Goal: Information Seeking & Learning: Learn about a topic

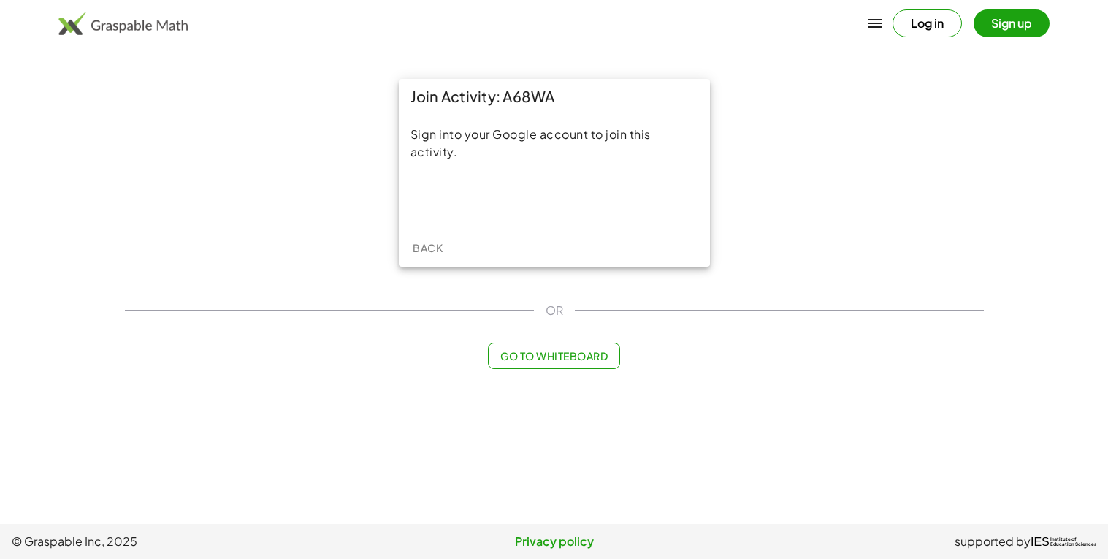
click at [486, 175] on div "Sign into your Google account to join this activity." at bounding box center [554, 171] width 311 height 115
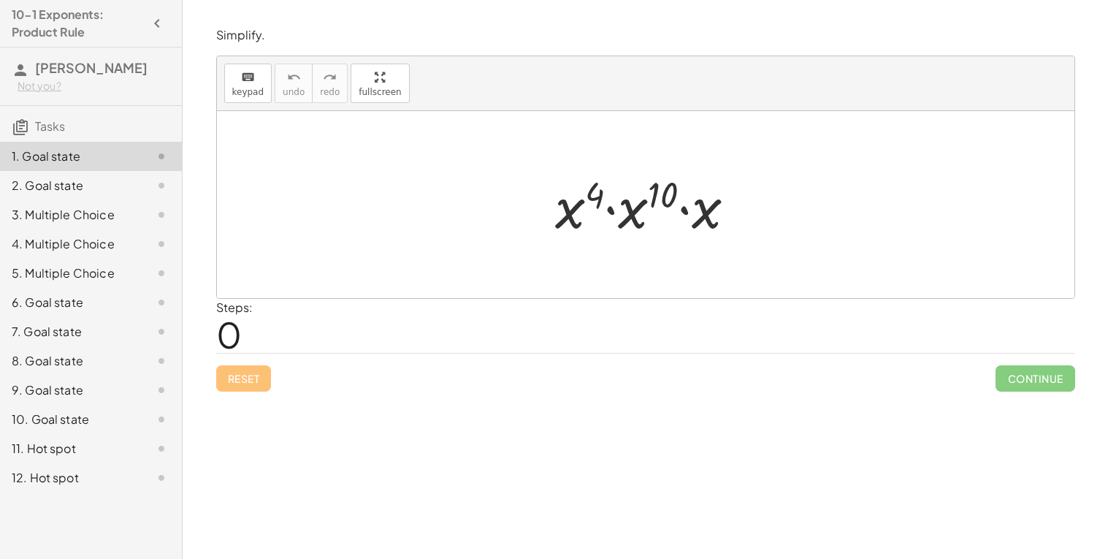
click at [1040, 362] on div "Continue" at bounding box center [1034, 372] width 79 height 38
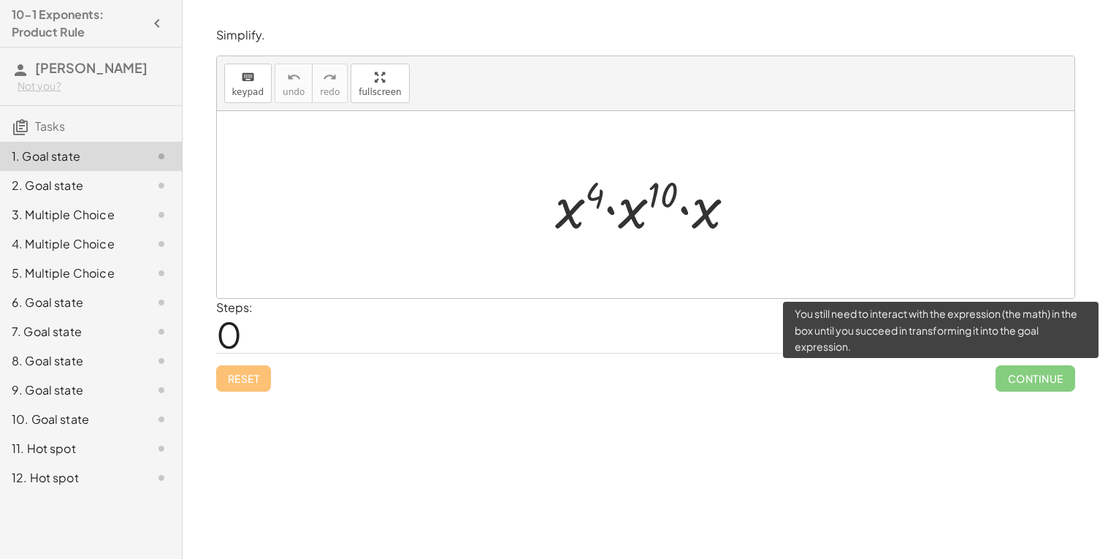
click at [1035, 371] on span "Continue" at bounding box center [1034, 378] width 79 height 26
click at [1032, 380] on span "Continue" at bounding box center [1034, 378] width 79 height 26
click at [1031, 379] on span "Continue" at bounding box center [1034, 378] width 79 height 26
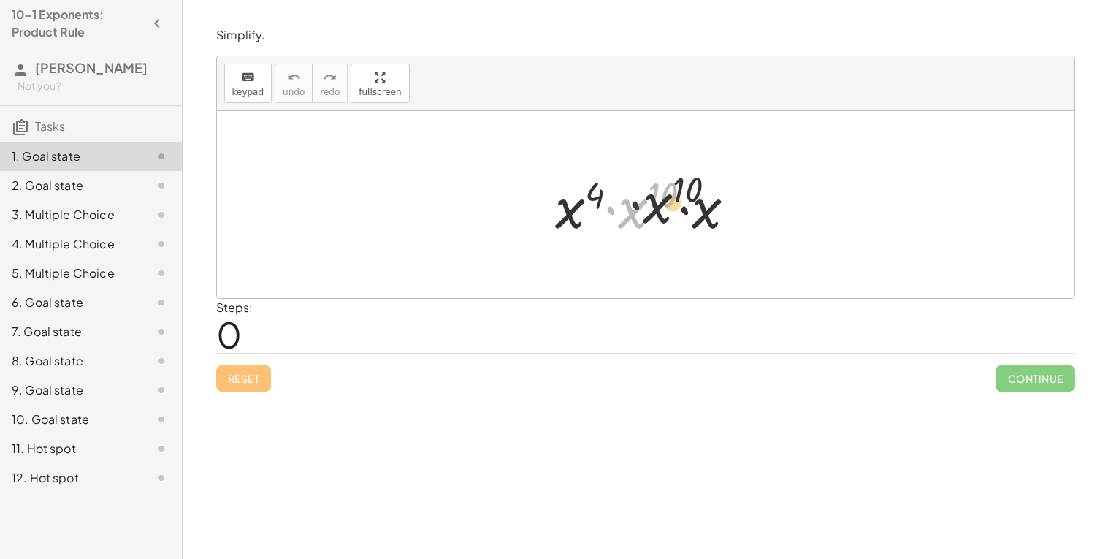
drag, startPoint x: 615, startPoint y: 218, endPoint x: 645, endPoint y: 212, distance: 30.4
click at [645, 212] on div at bounding box center [651, 204] width 207 height 75
drag, startPoint x: 556, startPoint y: 210, endPoint x: 625, endPoint y: 219, distance: 69.9
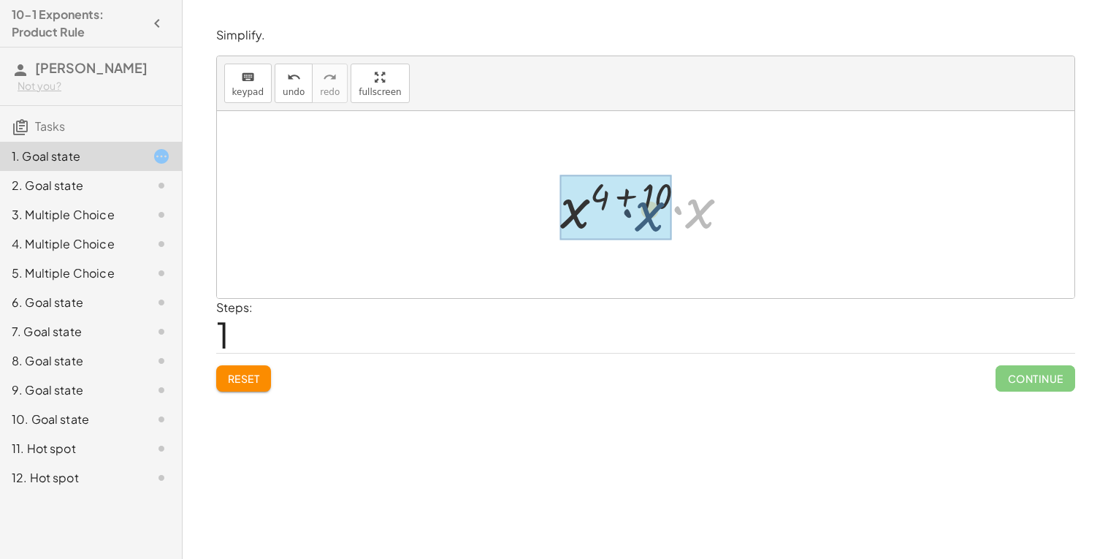
drag, startPoint x: 693, startPoint y: 218, endPoint x: 639, endPoint y: 220, distance: 54.1
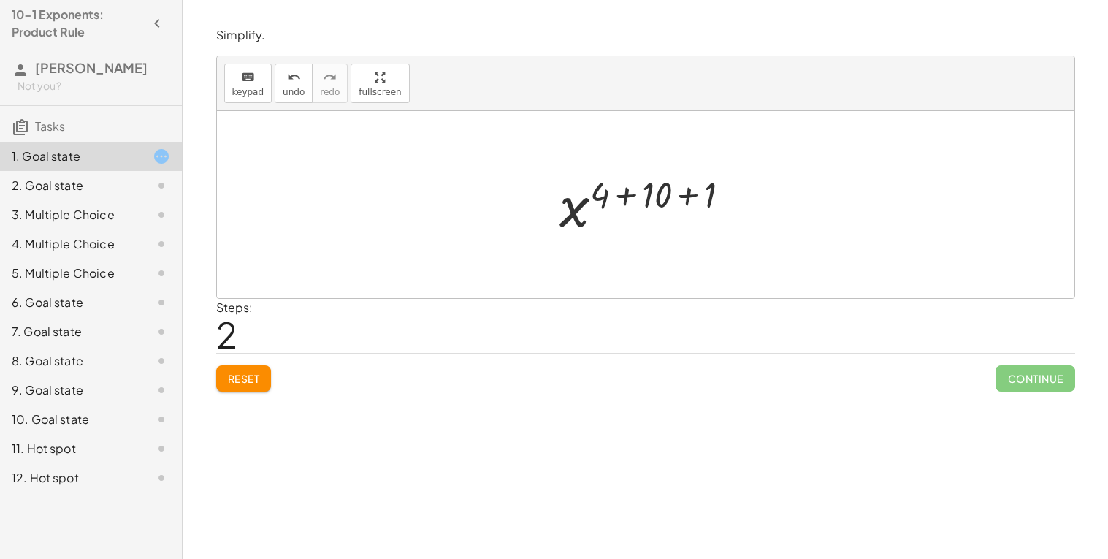
click at [575, 217] on div at bounding box center [651, 205] width 196 height 72
drag, startPoint x: 610, startPoint y: 190, endPoint x: 651, endPoint y: 194, distance: 41.9
click at [652, 194] on div at bounding box center [651, 205] width 196 height 72
drag, startPoint x: 659, startPoint y: 192, endPoint x: 597, endPoint y: 195, distance: 62.1
drag, startPoint x: 686, startPoint y: 190, endPoint x: 633, endPoint y: 194, distance: 52.8
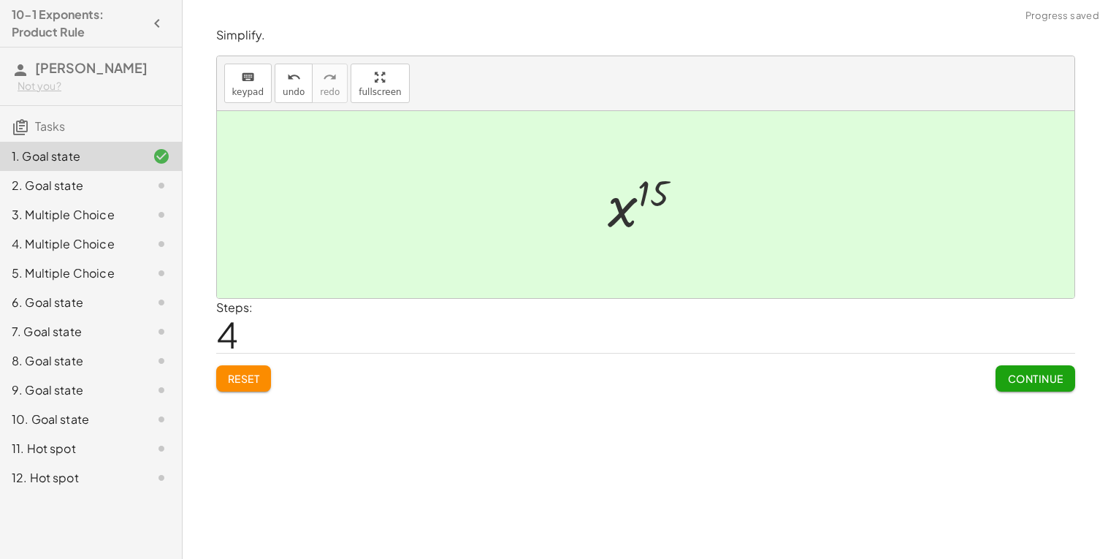
click at [1025, 380] on span "Continue" at bounding box center [1034, 378] width 55 height 13
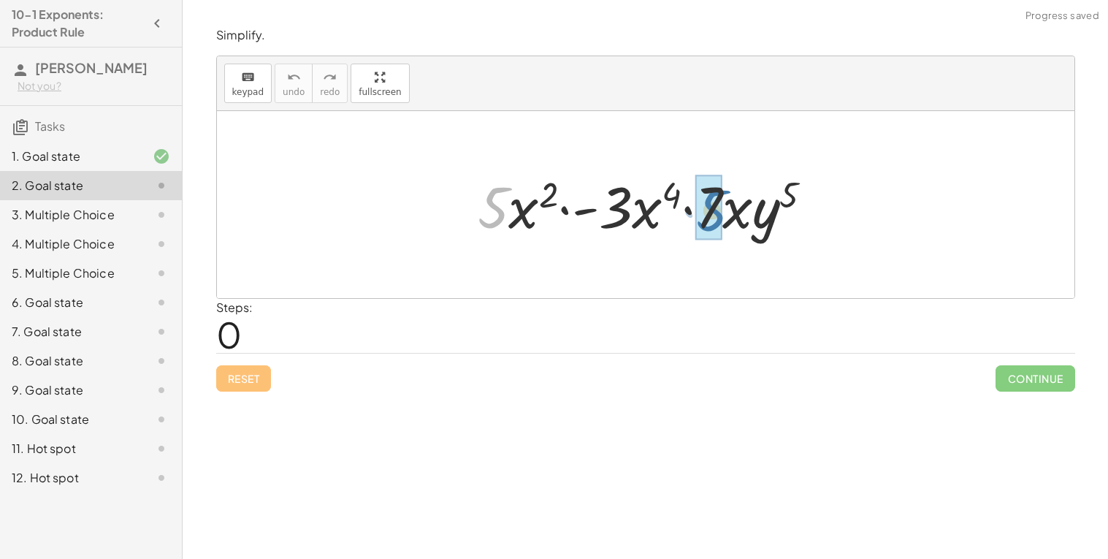
drag, startPoint x: 490, startPoint y: 210, endPoint x: 711, endPoint y: 212, distance: 221.3
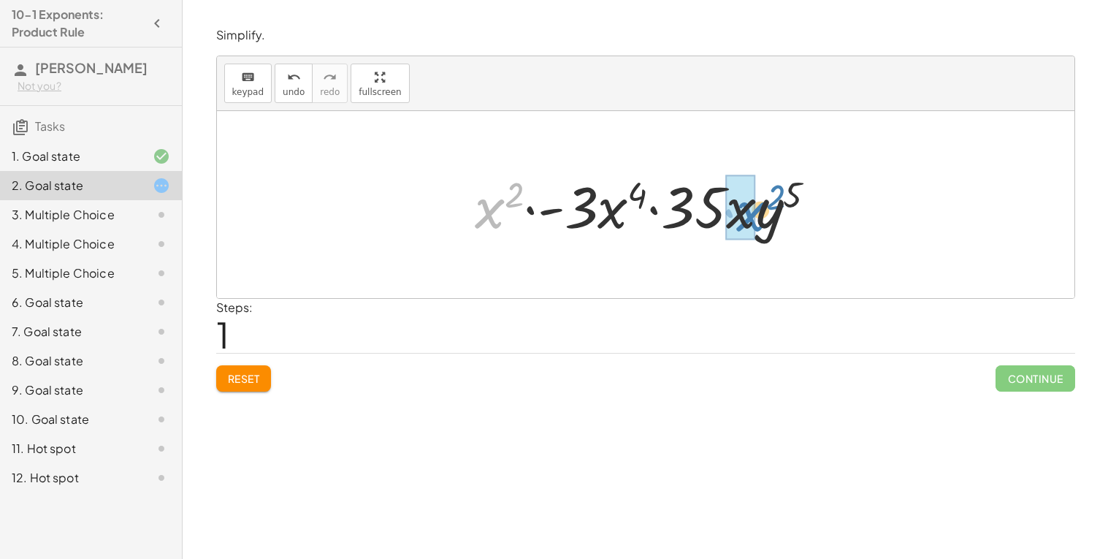
drag, startPoint x: 481, startPoint y: 214, endPoint x: 738, endPoint y: 215, distance: 256.3
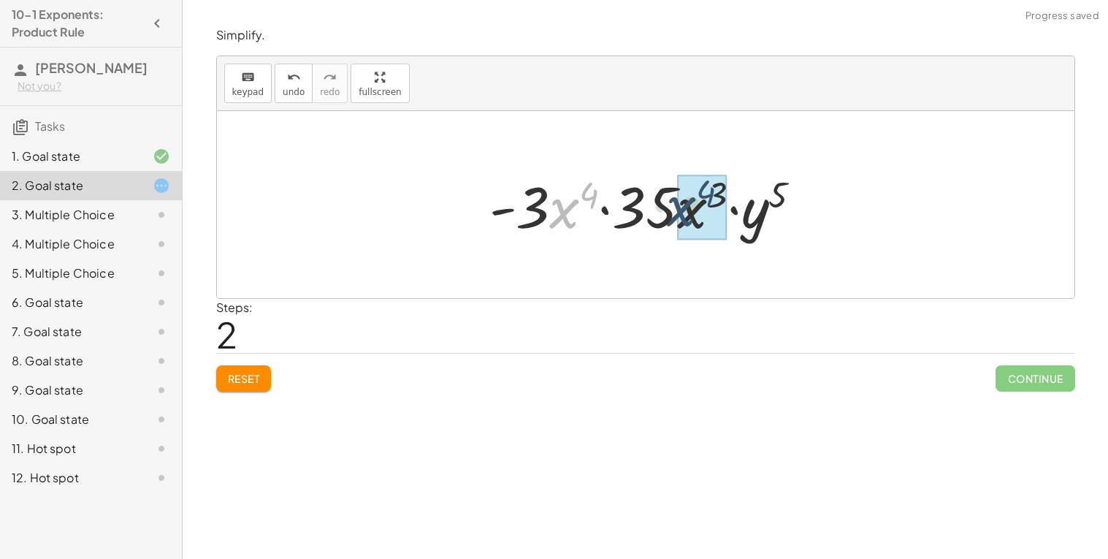
drag, startPoint x: 559, startPoint y: 219, endPoint x: 686, endPoint y: 220, distance: 127.8
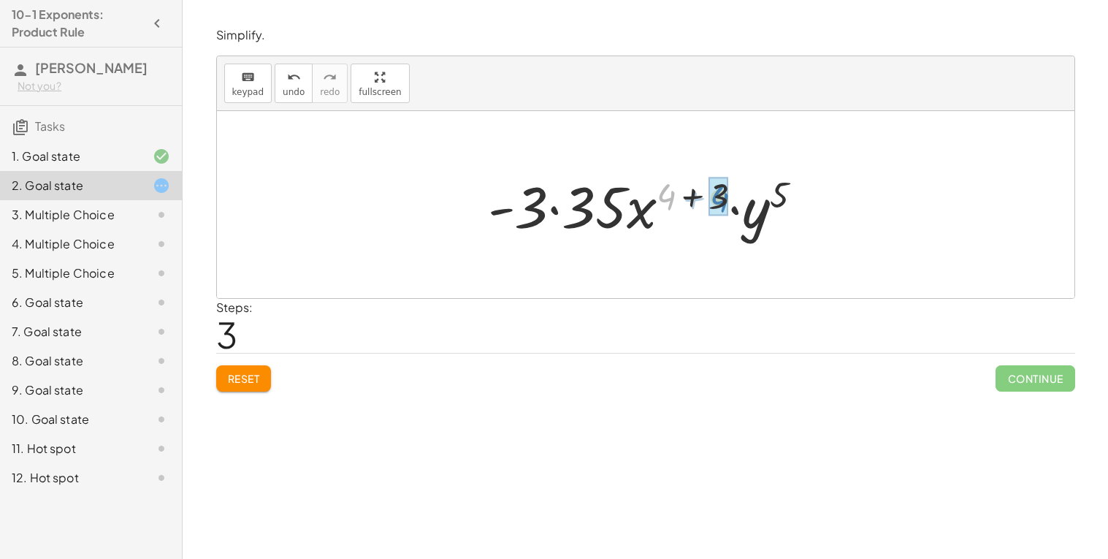
drag, startPoint x: 669, startPoint y: 204, endPoint x: 724, endPoint y: 206, distance: 55.5
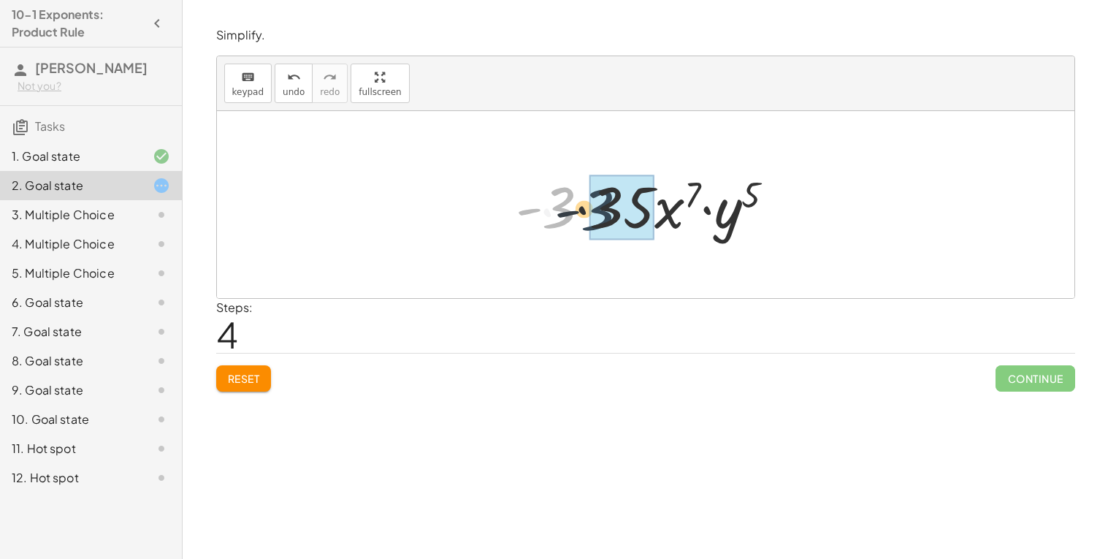
drag, startPoint x: 559, startPoint y: 213, endPoint x: 605, endPoint y: 216, distance: 45.4
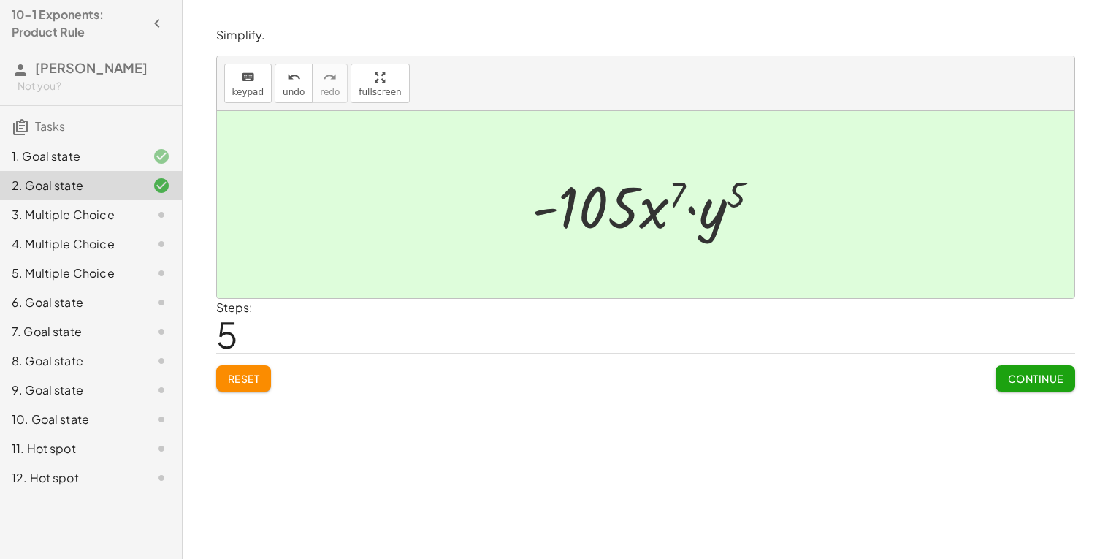
click at [1035, 365] on button "Continue" at bounding box center [1034, 378] width 79 height 26
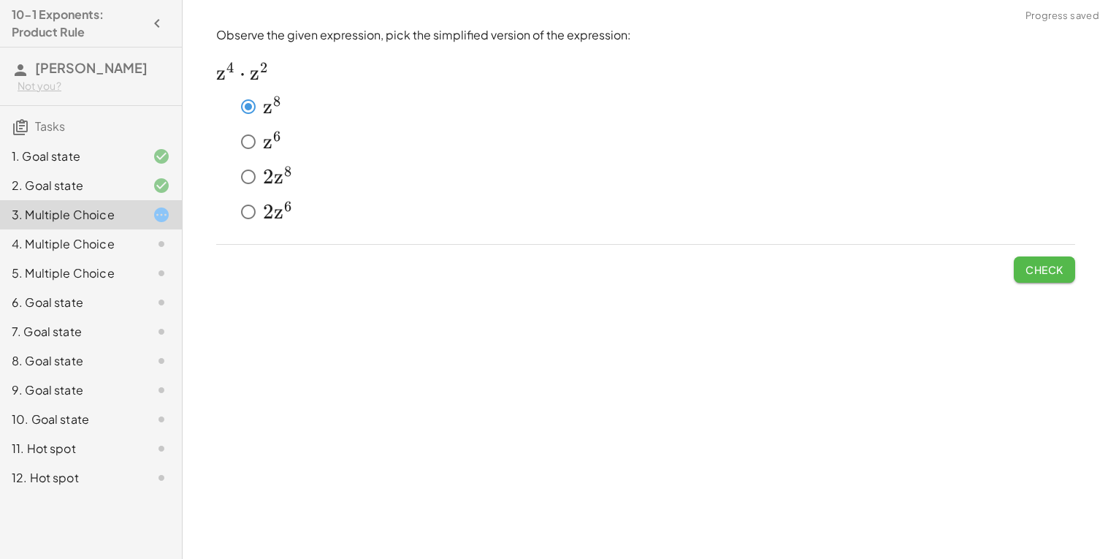
click at [1028, 273] on span "Check" at bounding box center [1044, 269] width 38 height 13
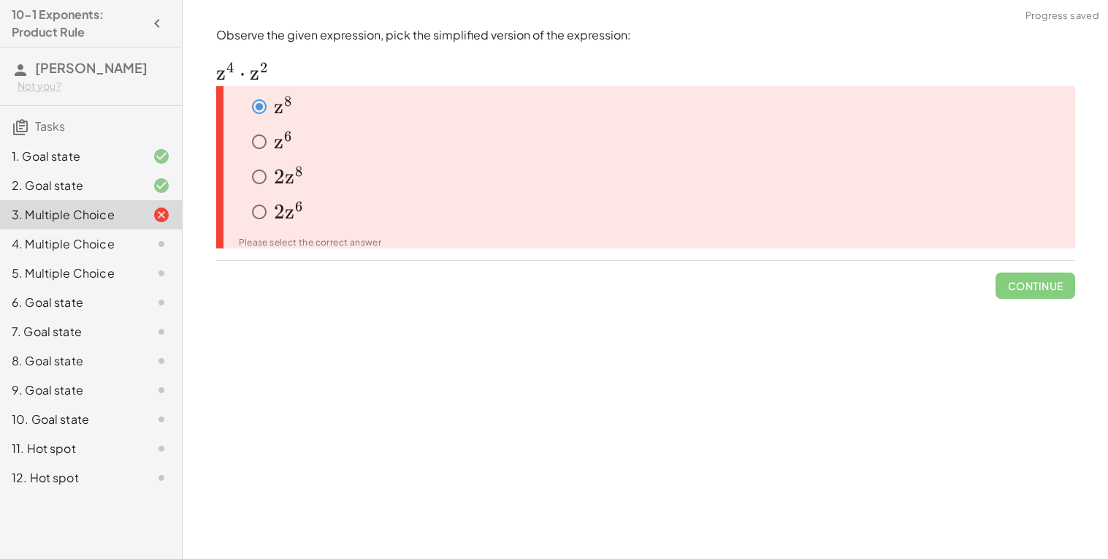
click at [281, 144] on span "z" at bounding box center [278, 141] width 9 height 25
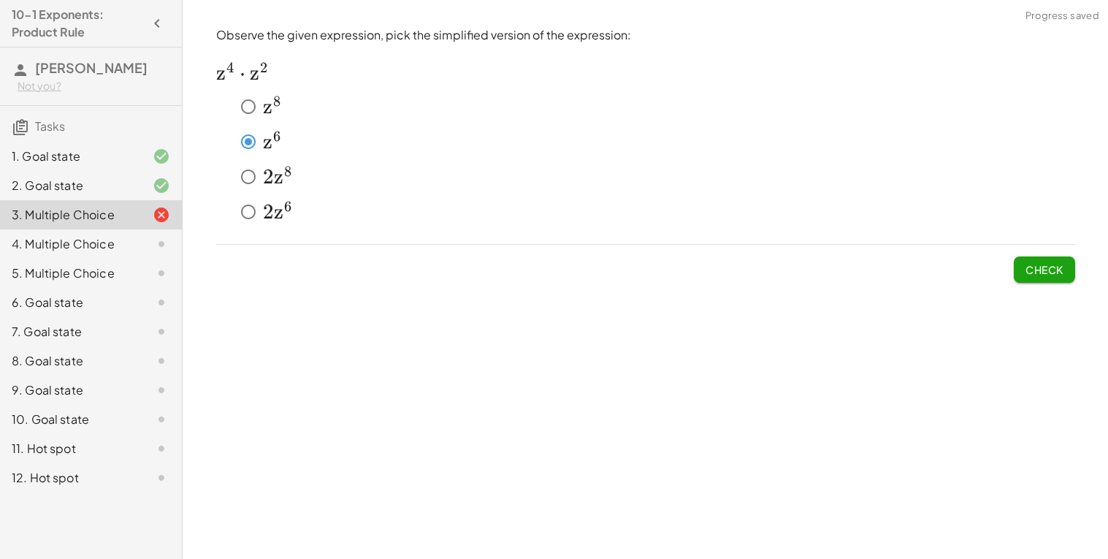
click at [1042, 278] on button "Check" at bounding box center [1044, 269] width 61 height 26
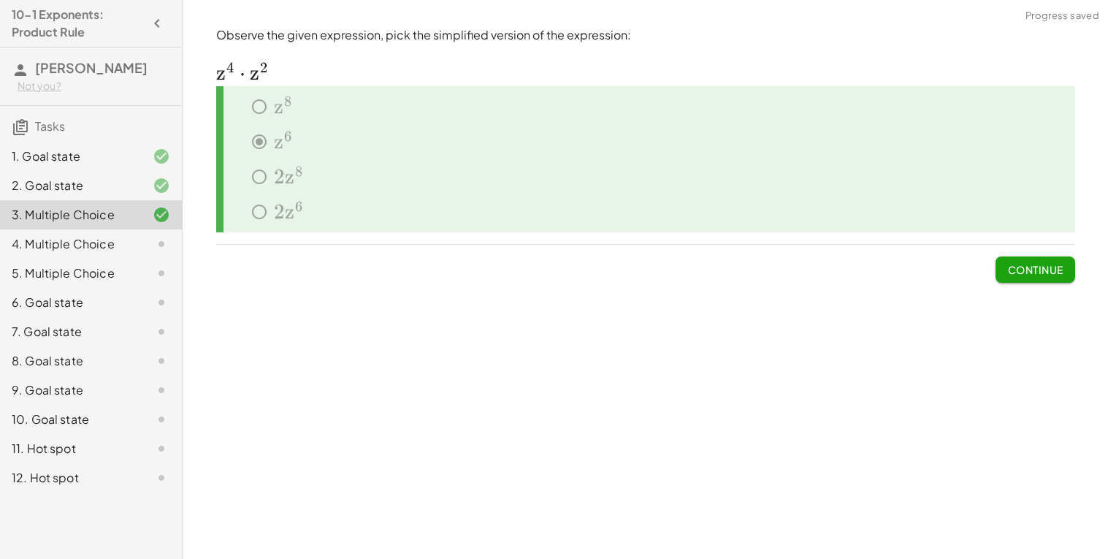
click at [1022, 266] on span "Continue" at bounding box center [1034, 269] width 55 height 13
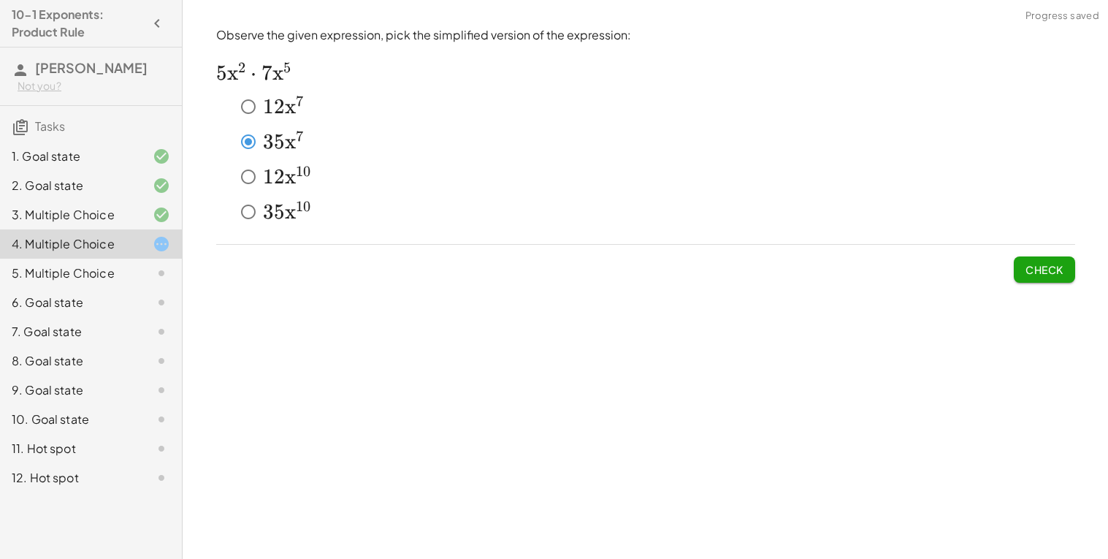
click at [1040, 253] on span "Check" at bounding box center [1044, 264] width 61 height 38
click at [1032, 264] on span "Check" at bounding box center [1044, 269] width 38 height 13
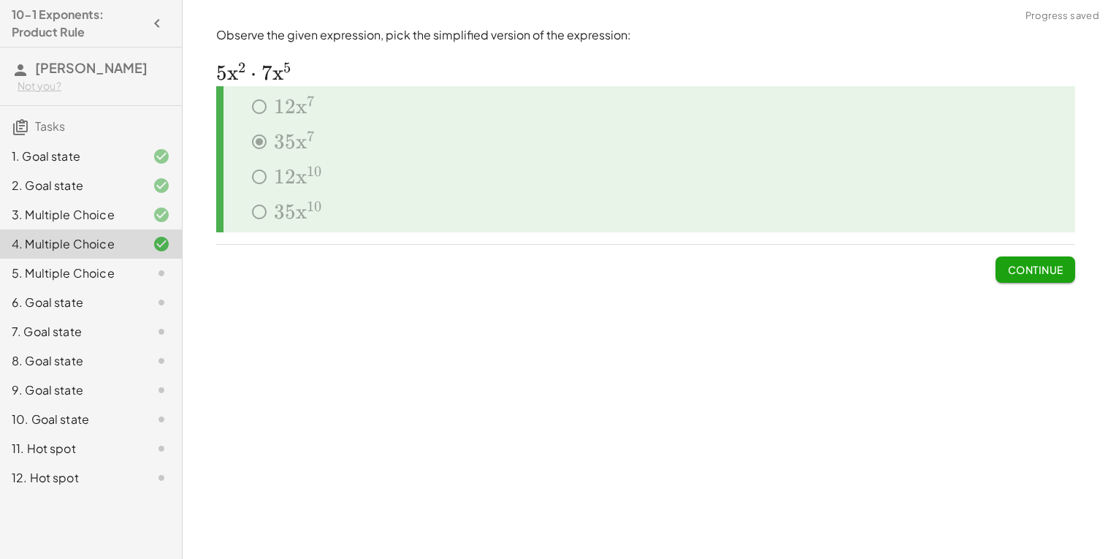
click at [1028, 268] on span "Continue" at bounding box center [1034, 269] width 55 height 13
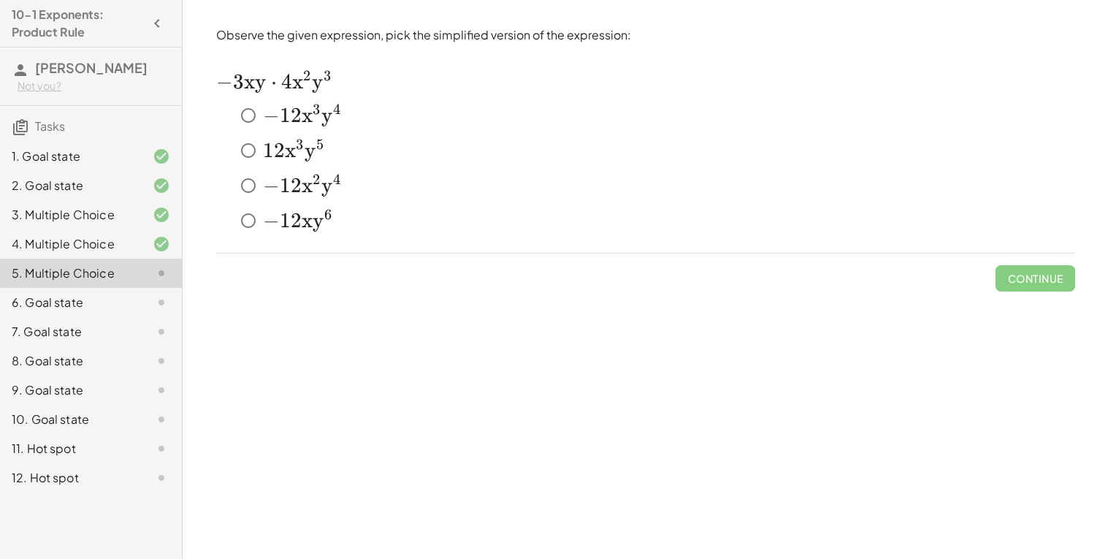
click at [297, 123] on span "2" at bounding box center [296, 115] width 11 height 25
click at [1036, 275] on span "Check" at bounding box center [1044, 278] width 38 height 13
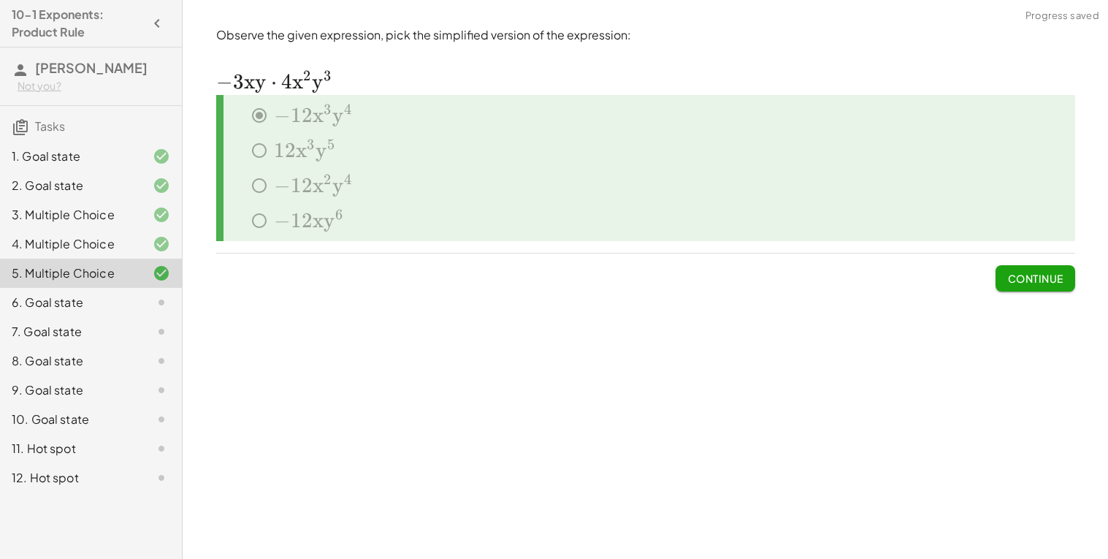
click at [1045, 269] on button "Continue" at bounding box center [1034, 278] width 79 height 26
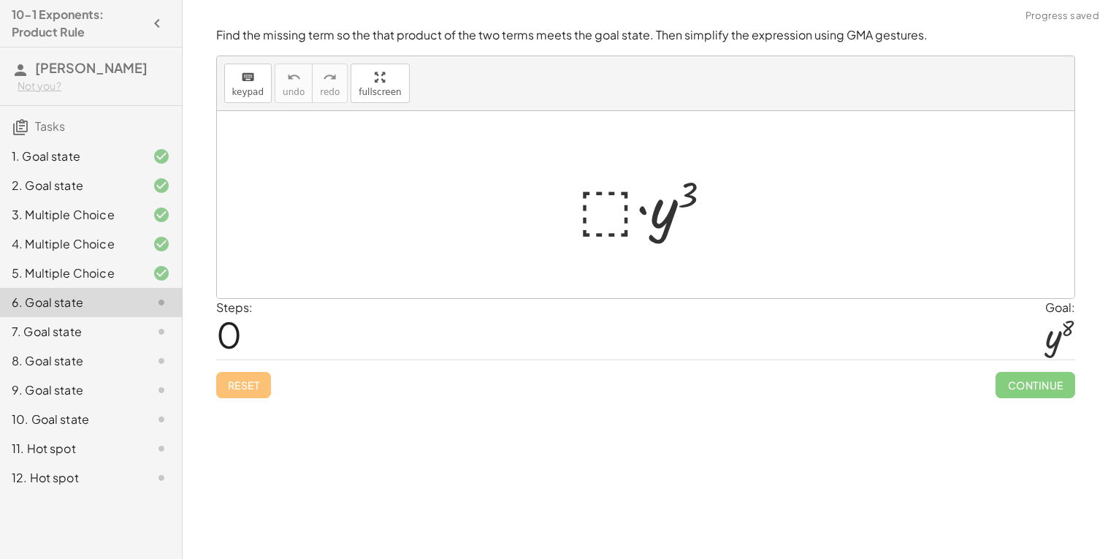
click at [629, 211] on div at bounding box center [651, 204] width 160 height 75
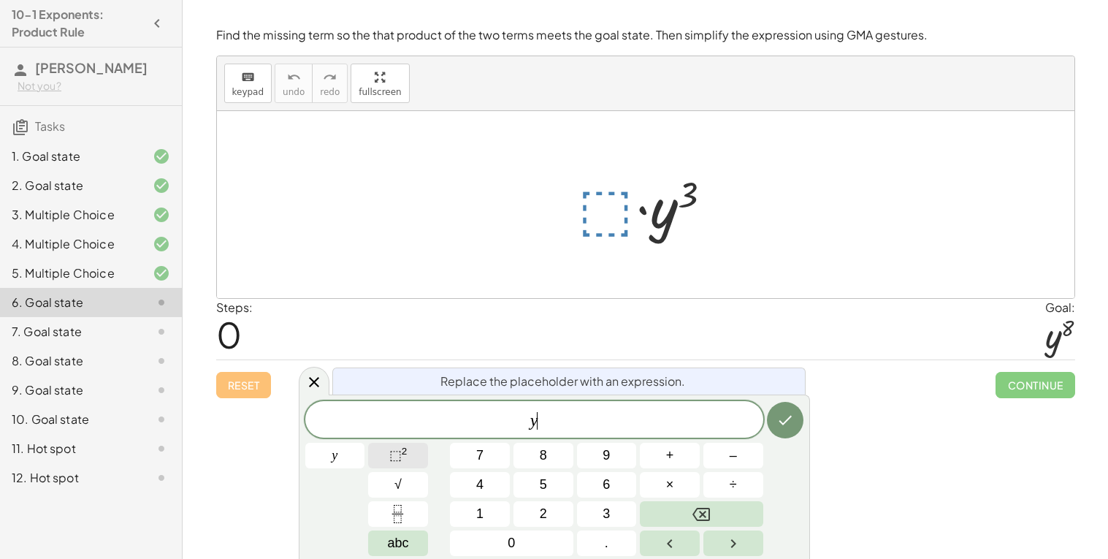
click at [400, 462] on span "⬚" at bounding box center [395, 455] width 12 height 15
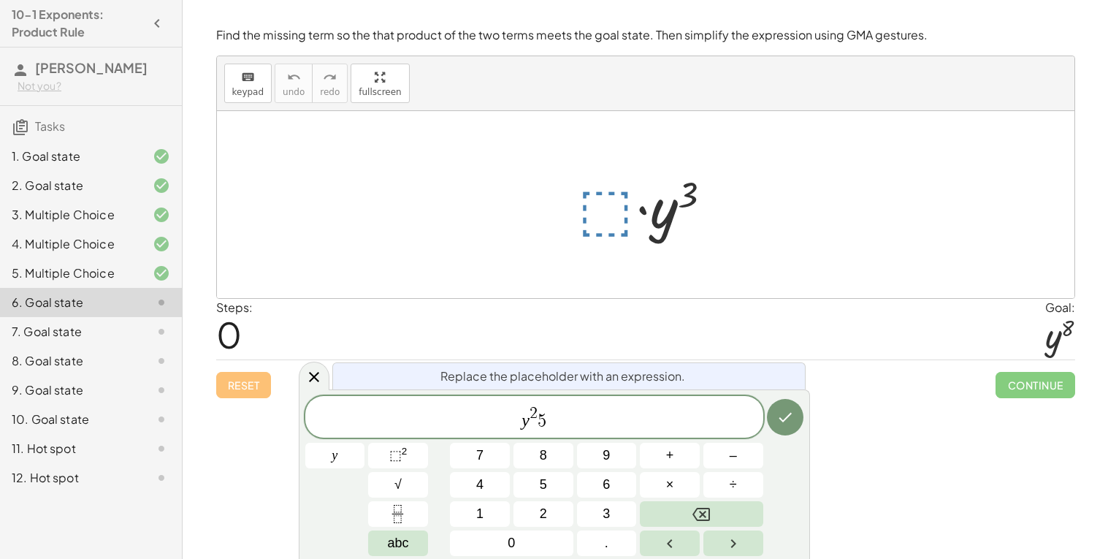
click at [536, 410] on span "2" at bounding box center [533, 414] width 8 height 16
click at [547, 416] on span "y ​ 5" at bounding box center [534, 418] width 458 height 26
click at [538, 412] on span at bounding box center [537, 413] width 7 height 16
click at [788, 412] on icon "Done" at bounding box center [785, 417] width 18 height 18
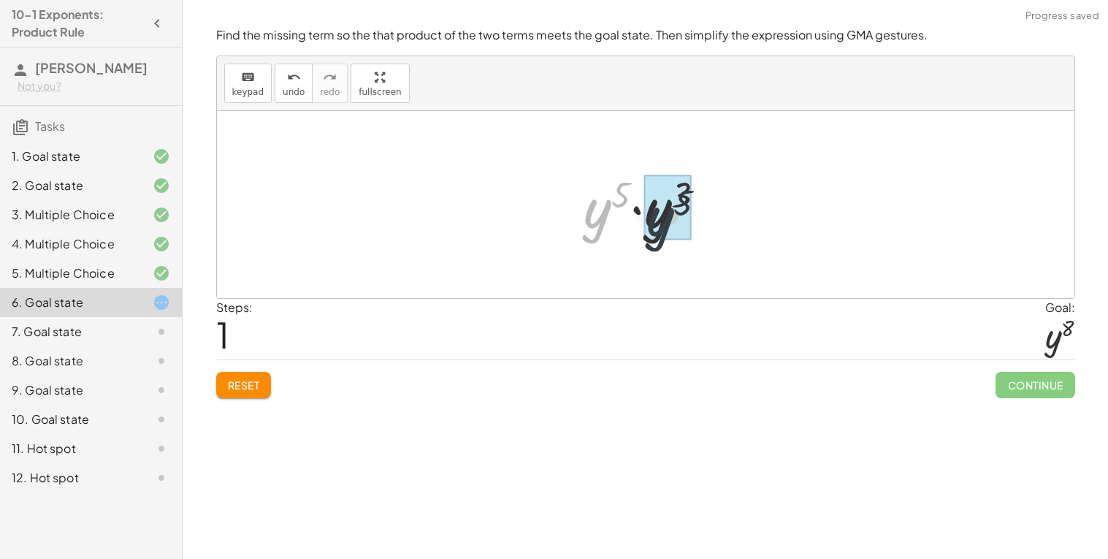
drag, startPoint x: 591, startPoint y: 221, endPoint x: 668, endPoint y: 232, distance: 78.2
drag, startPoint x: 671, startPoint y: 196, endPoint x: 640, endPoint y: 194, distance: 31.4
click at [640, 194] on div at bounding box center [650, 205] width 139 height 72
drag, startPoint x: 643, startPoint y: 194, endPoint x: 632, endPoint y: 194, distance: 10.2
click at [632, 194] on div at bounding box center [650, 205] width 139 height 72
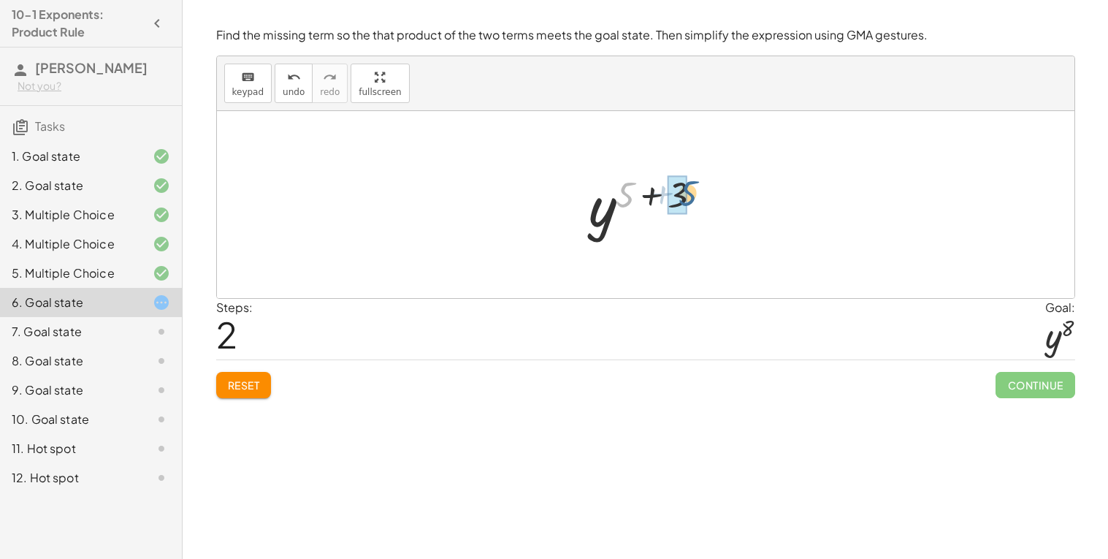
drag, startPoint x: 624, startPoint y: 191, endPoint x: 680, endPoint y: 189, distance: 56.3
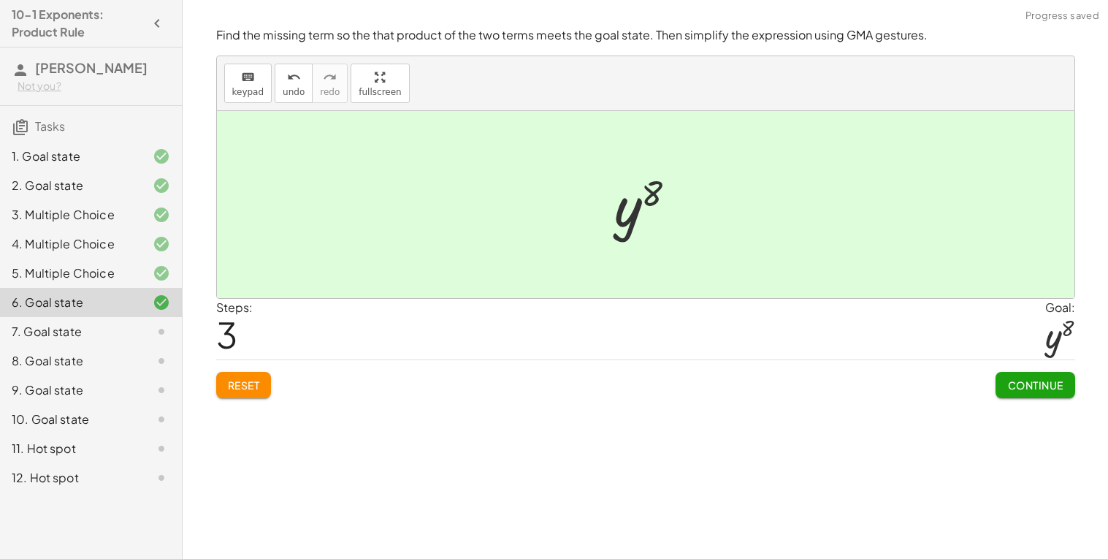
click at [1039, 380] on span "Continue" at bounding box center [1034, 384] width 55 height 13
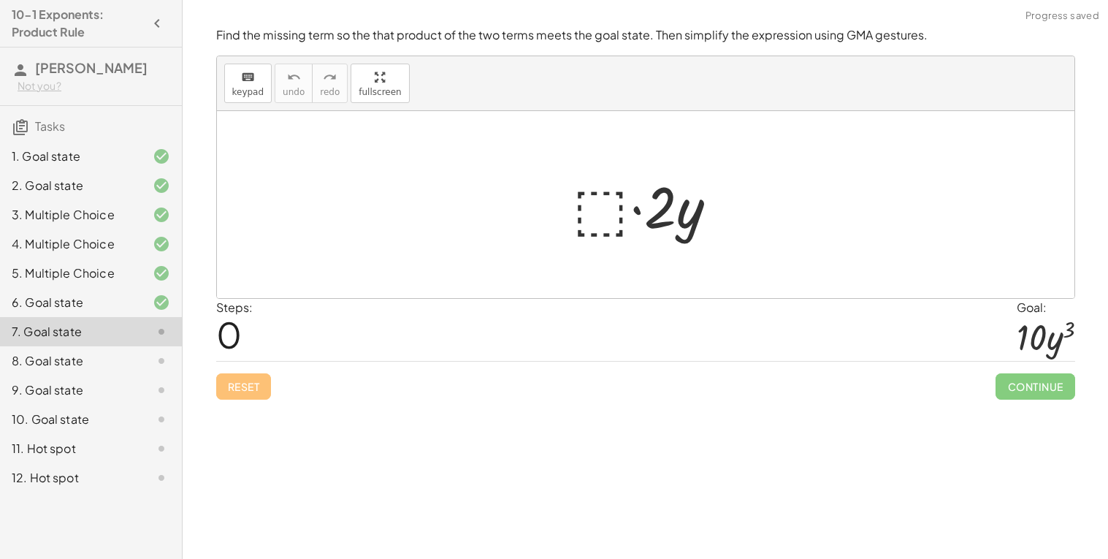
click at [593, 223] on div at bounding box center [651, 204] width 172 height 75
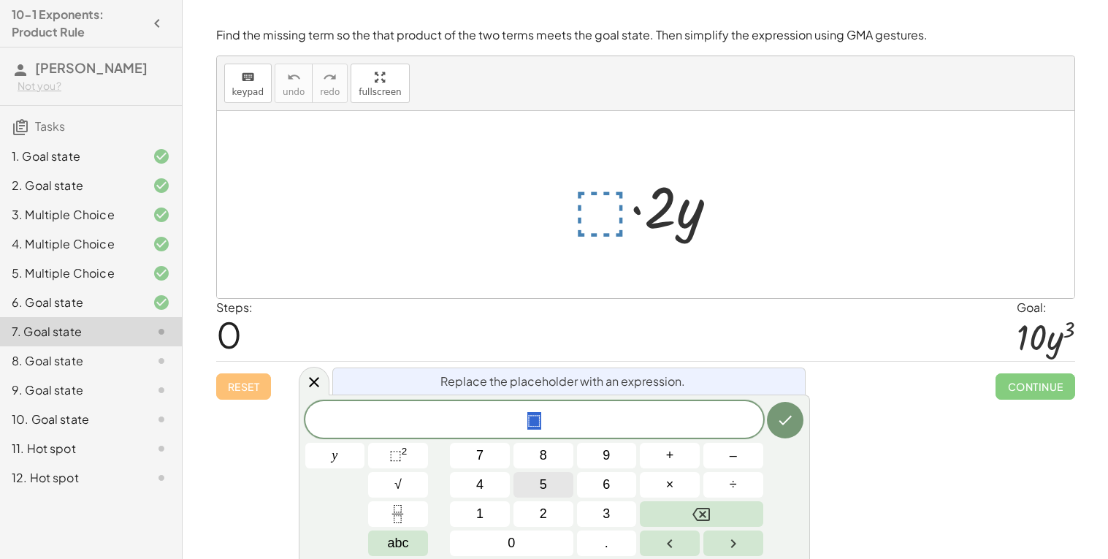
click at [533, 483] on button "5" at bounding box center [543, 485] width 60 height 26
click at [400, 456] on span "⬚" at bounding box center [395, 455] width 12 height 15
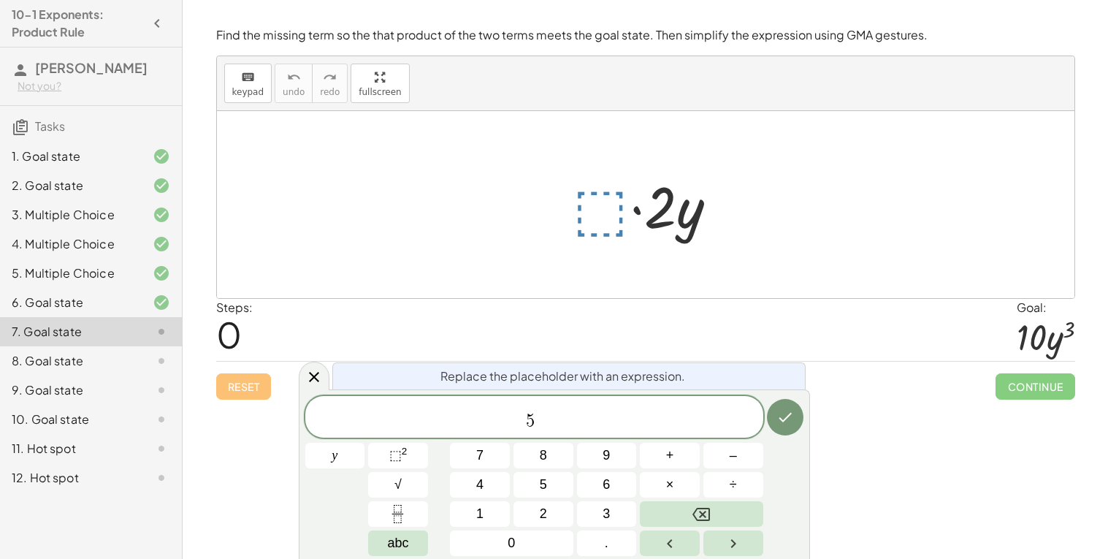
click at [540, 414] on span "​" at bounding box center [538, 414] width 7 height 16
click at [539, 419] on span "​" at bounding box center [538, 414] width 7 height 16
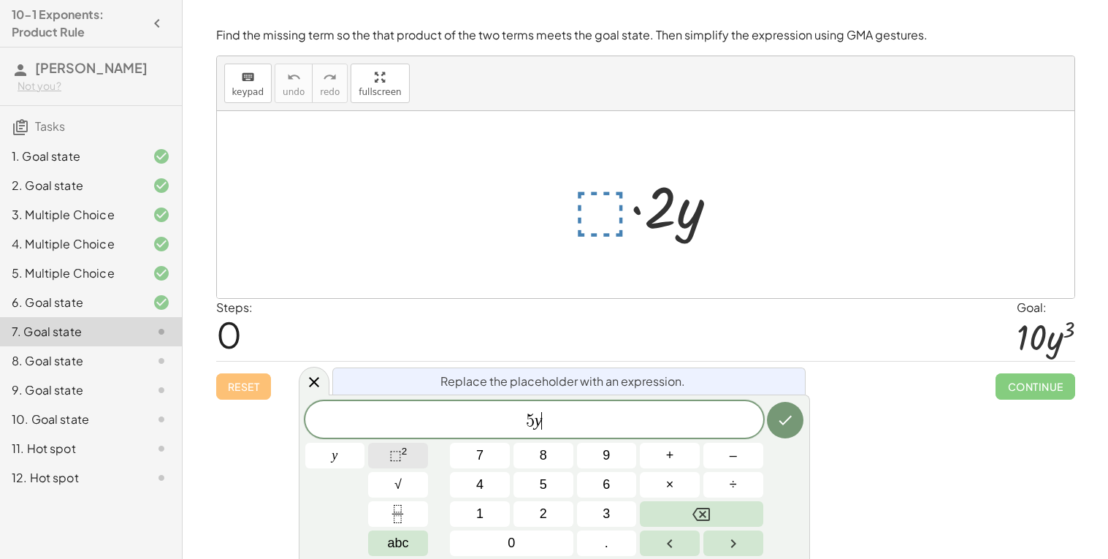
click at [408, 448] on button "⬚ 2" at bounding box center [398, 456] width 60 height 26
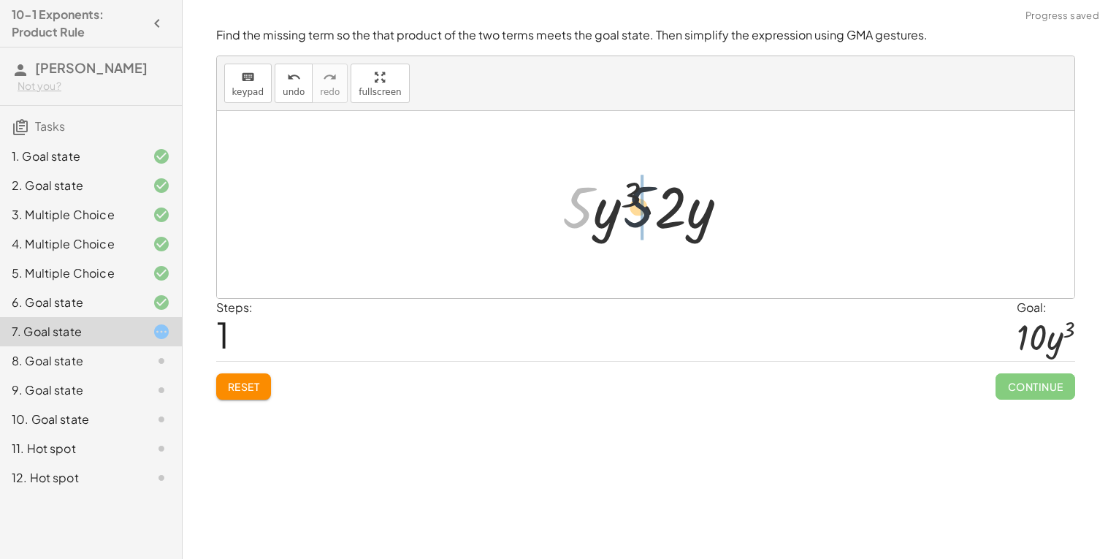
drag, startPoint x: 581, startPoint y: 223, endPoint x: 668, endPoint y: 225, distance: 87.6
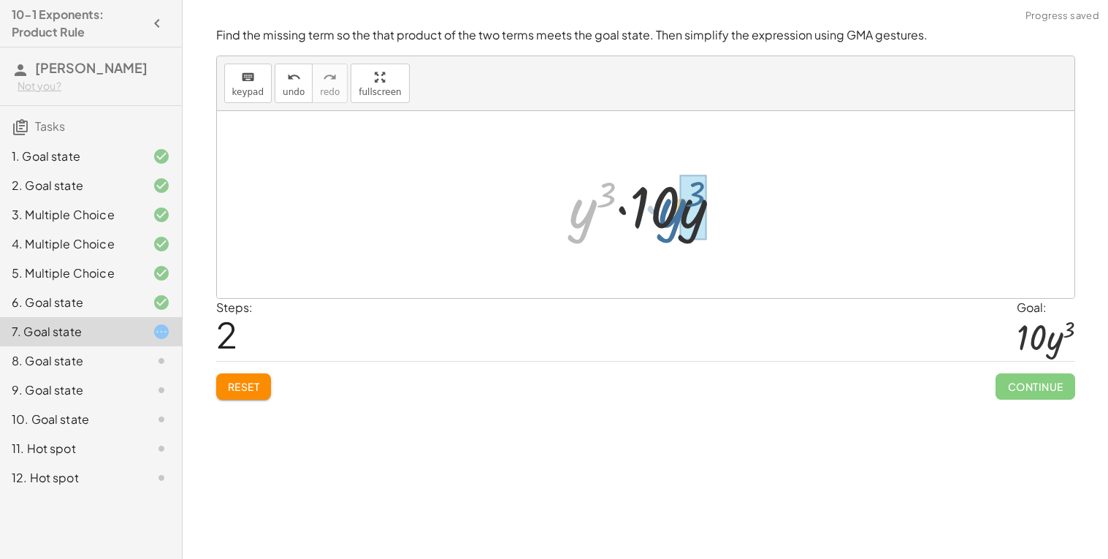
drag, startPoint x: 587, startPoint y: 226, endPoint x: 682, endPoint y: 226, distance: 94.9
click at [232, 384] on span "Reset" at bounding box center [244, 386] width 32 height 13
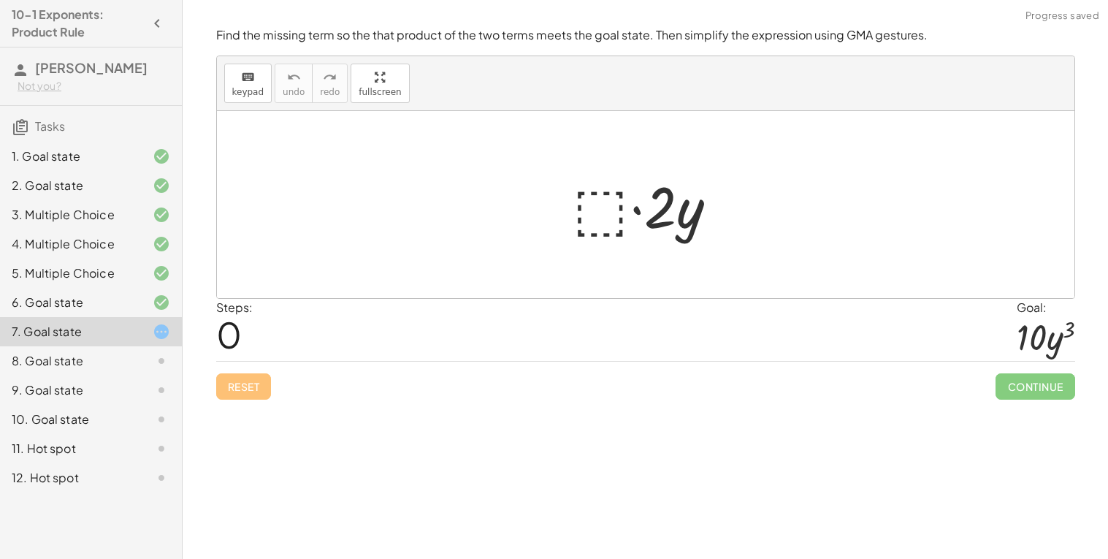
click at [617, 194] on div at bounding box center [651, 204] width 172 height 75
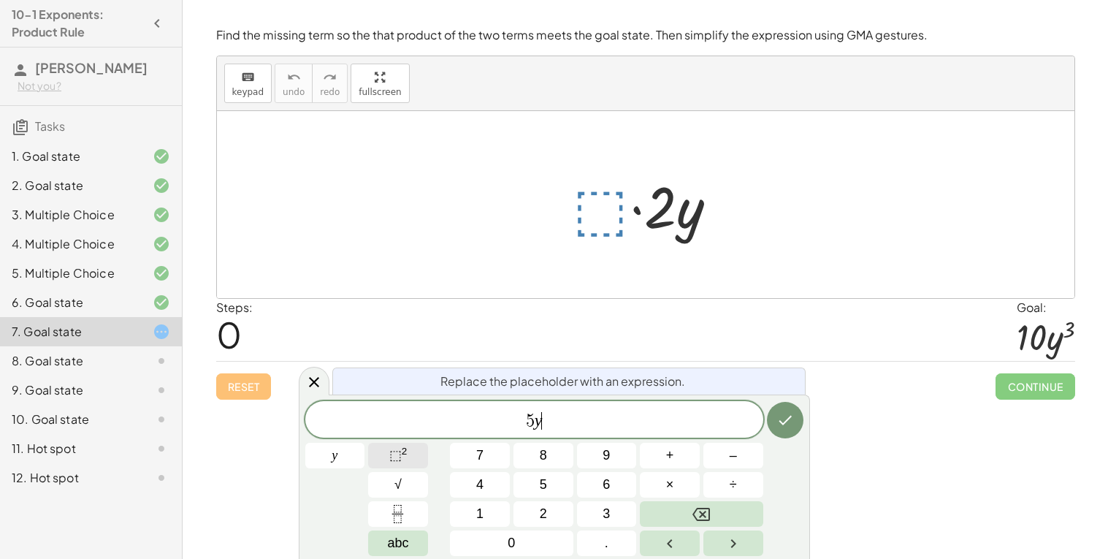
click at [392, 453] on span "⬚" at bounding box center [395, 455] width 12 height 15
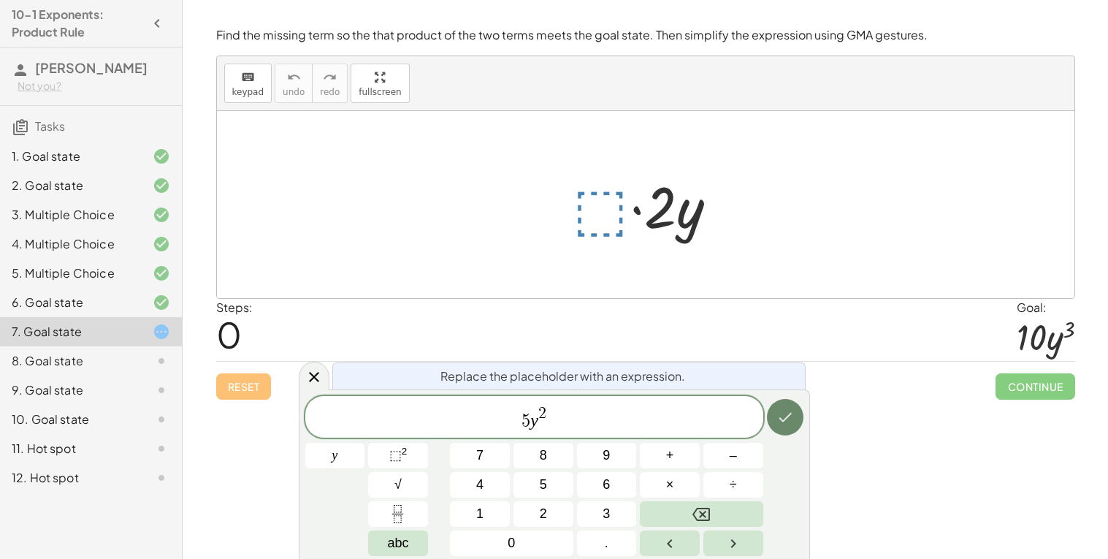
click at [773, 411] on button "Done" at bounding box center [785, 417] width 37 height 37
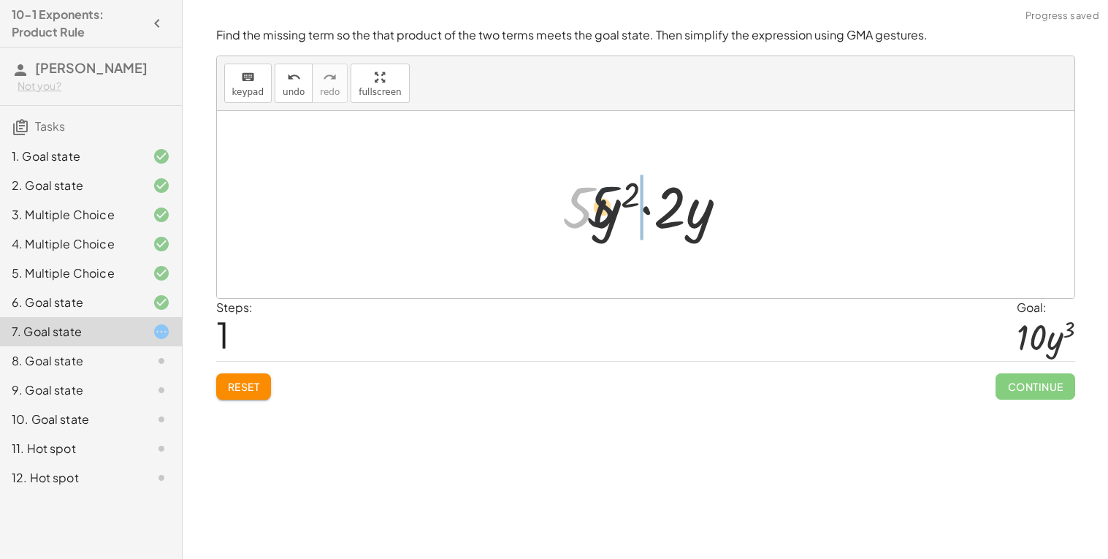
drag, startPoint x: 578, startPoint y: 216, endPoint x: 714, endPoint y: 214, distance: 136.6
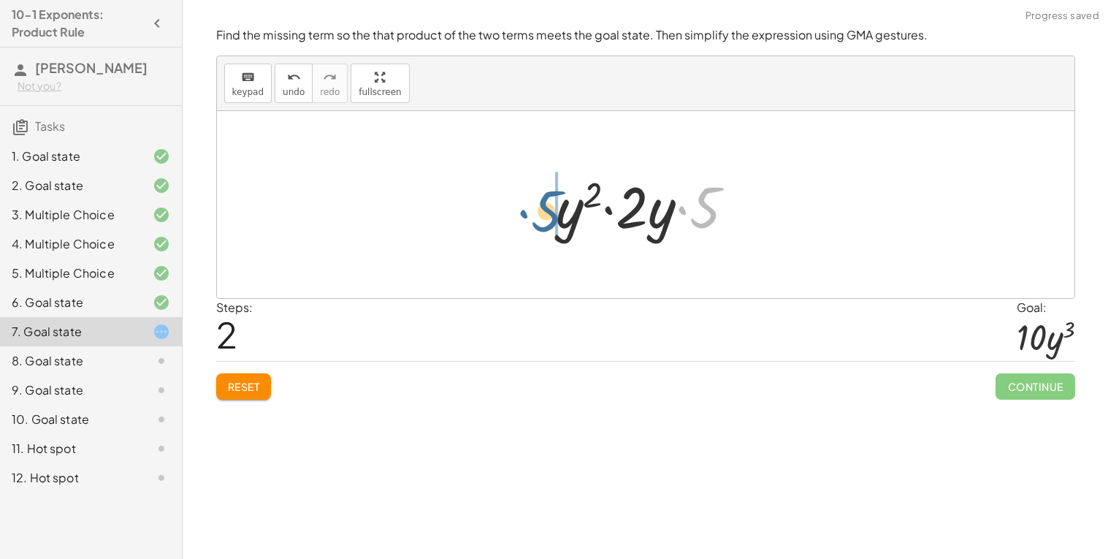
drag, startPoint x: 703, startPoint y: 204, endPoint x: 543, endPoint y: 207, distance: 160.7
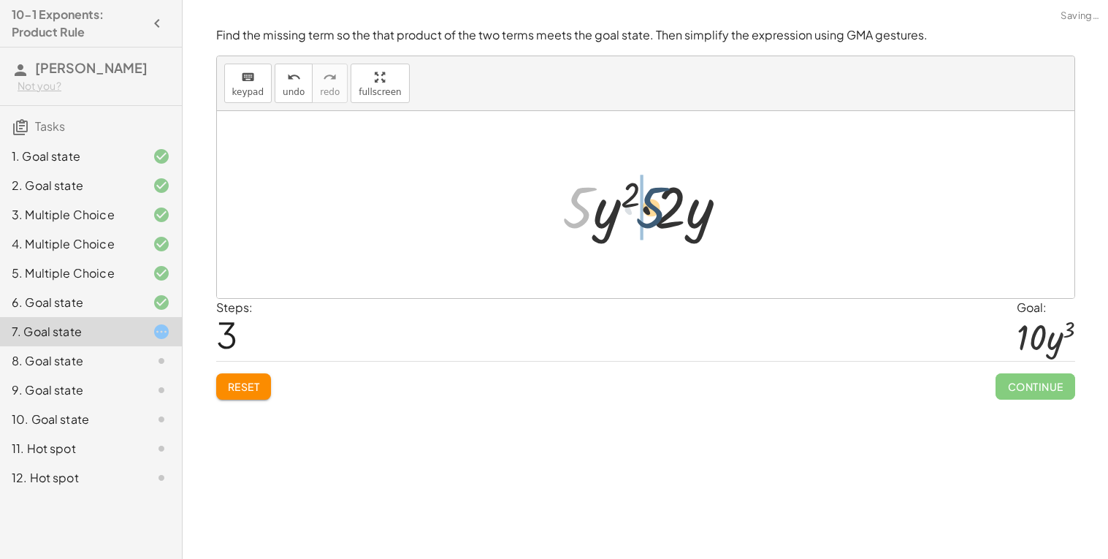
drag, startPoint x: 583, startPoint y: 212, endPoint x: 662, endPoint y: 212, distance: 78.9
click at [662, 212] on div at bounding box center [650, 204] width 191 height 75
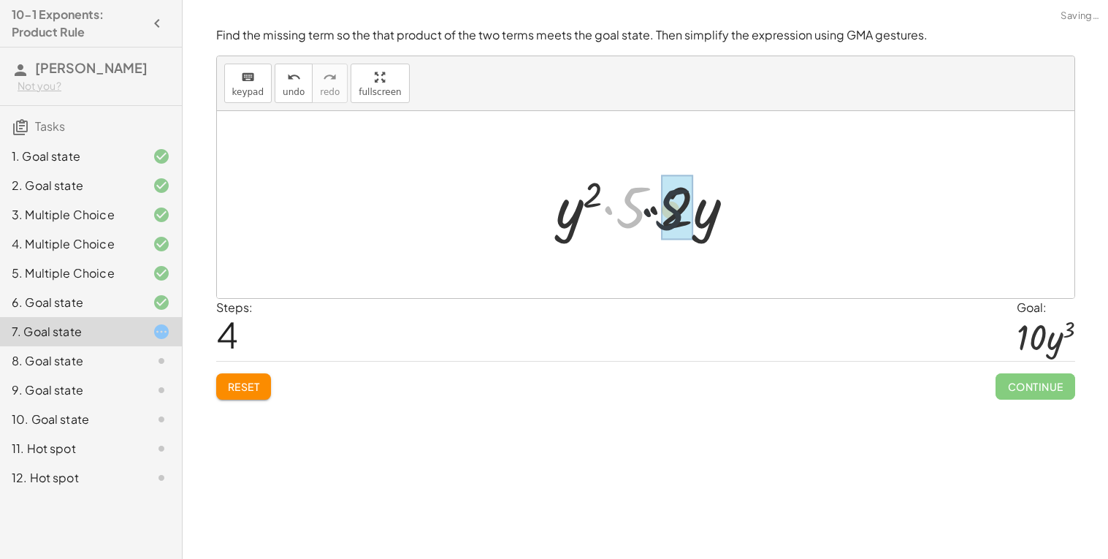
drag, startPoint x: 640, startPoint y: 211, endPoint x: 682, endPoint y: 214, distance: 42.5
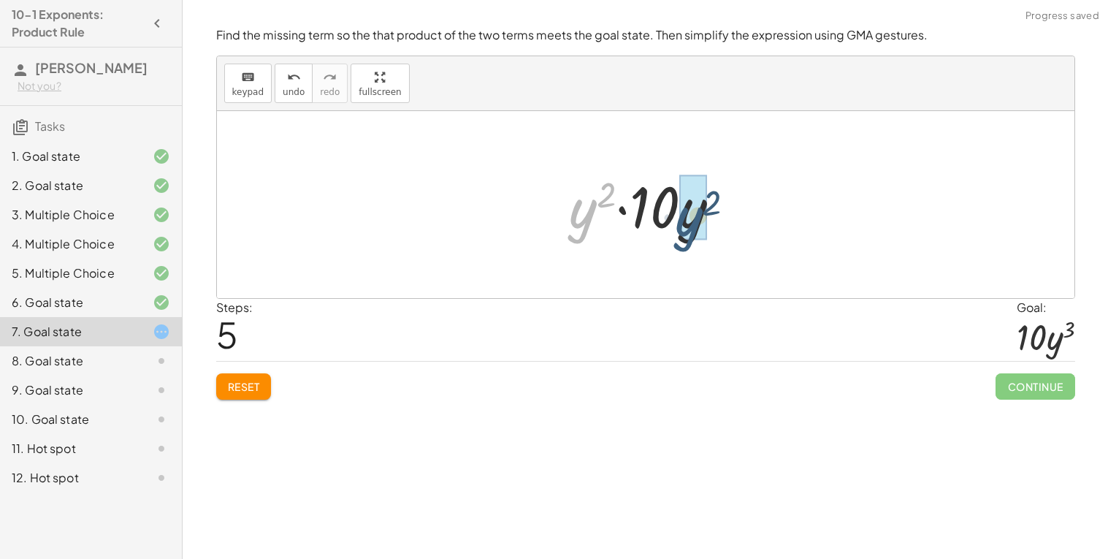
drag, startPoint x: 575, startPoint y: 207, endPoint x: 687, endPoint y: 215, distance: 112.8
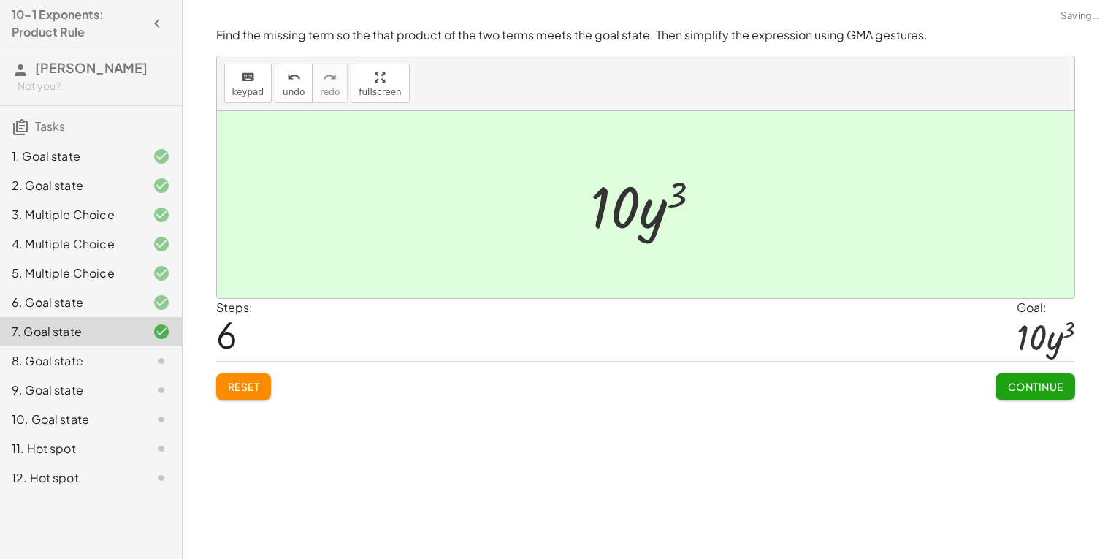
click at [1038, 376] on button "Continue" at bounding box center [1034, 386] width 79 height 26
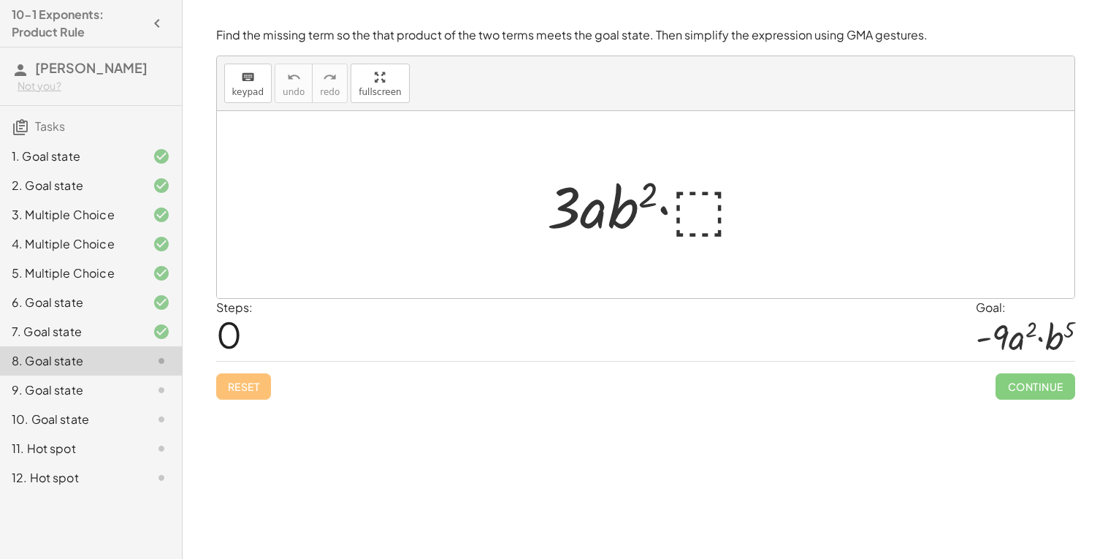
click at [712, 200] on div at bounding box center [651, 204] width 223 height 75
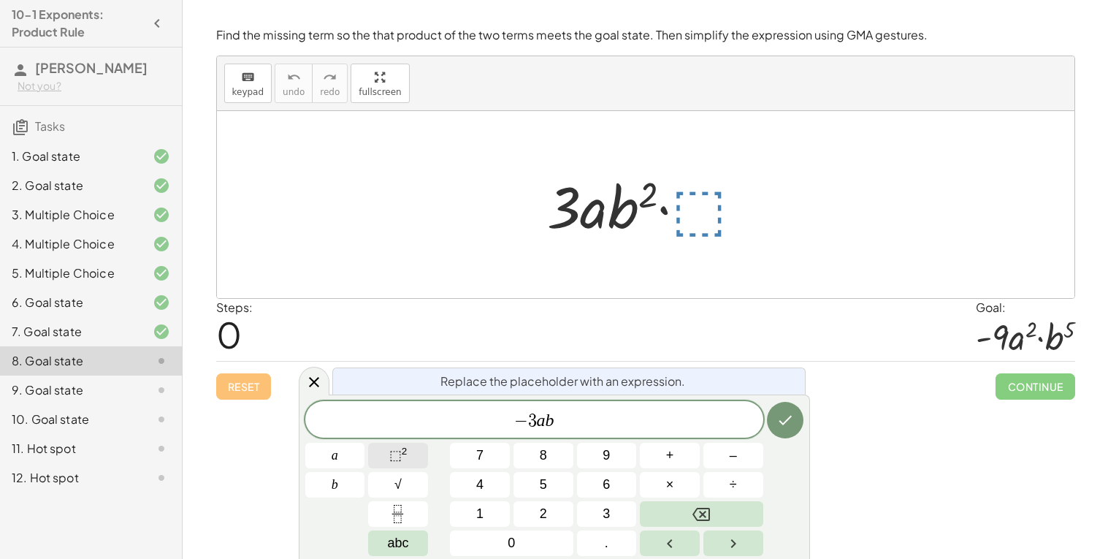
click at [415, 450] on button "⬚ 2" at bounding box center [398, 456] width 60 height 26
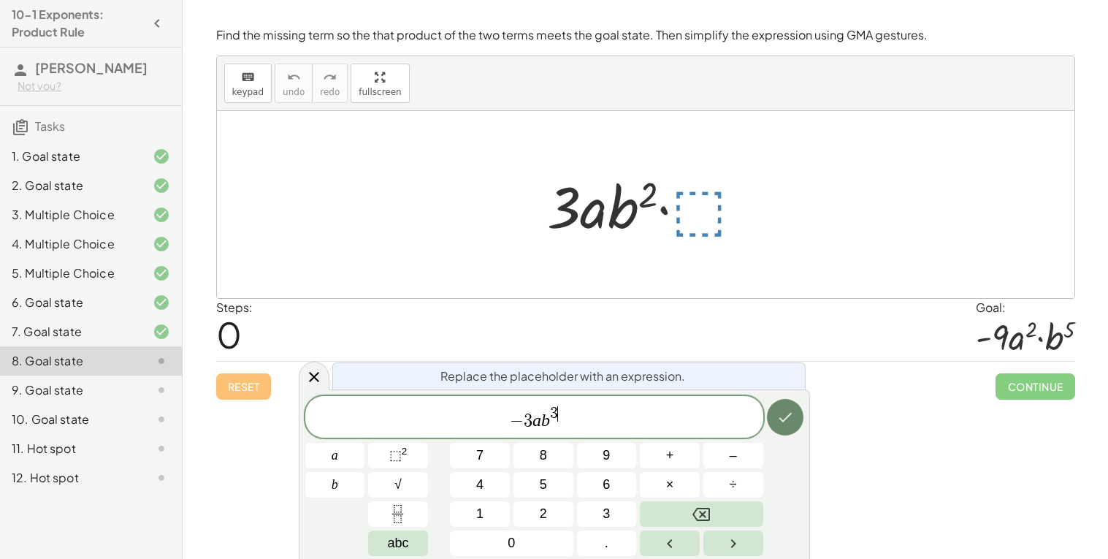
click at [786, 423] on icon "Done" at bounding box center [785, 417] width 18 height 18
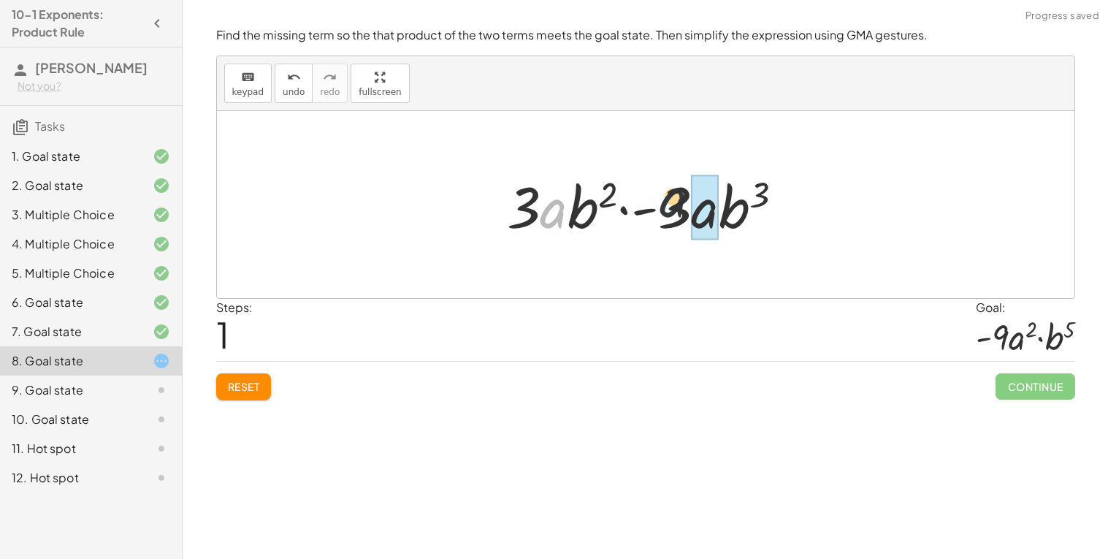
drag, startPoint x: 555, startPoint y: 216, endPoint x: 711, endPoint y: 204, distance: 156.8
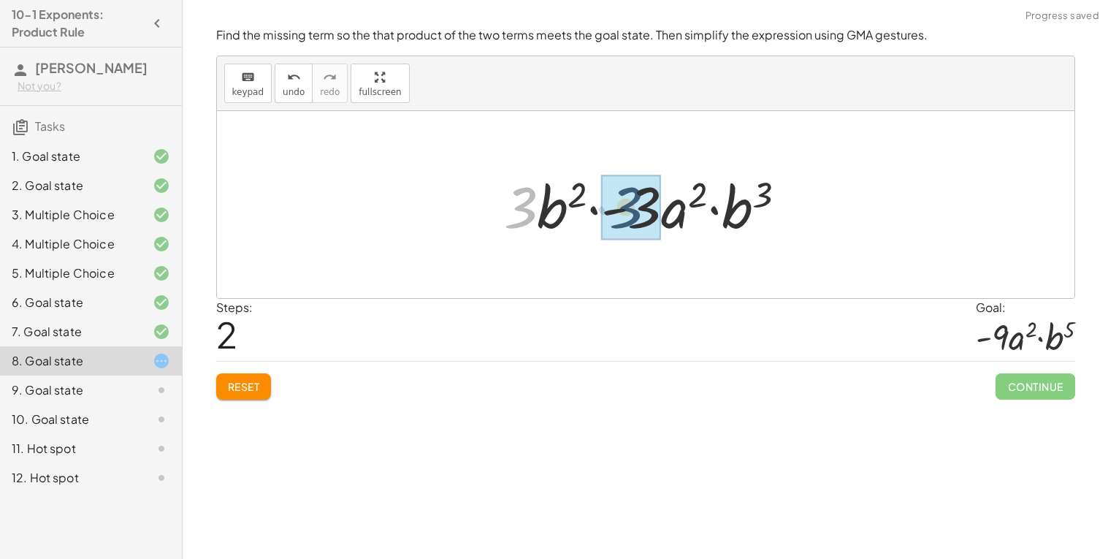
drag, startPoint x: 519, startPoint y: 215, endPoint x: 632, endPoint y: 217, distance: 113.2
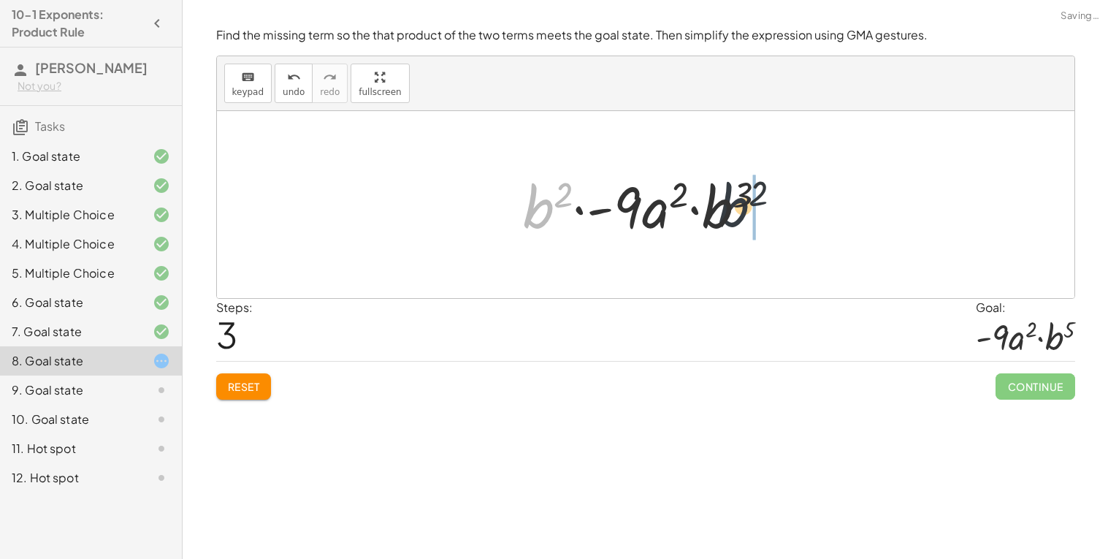
drag, startPoint x: 531, startPoint y: 211, endPoint x: 748, endPoint y: 211, distance: 216.9
click at [748, 211] on div at bounding box center [651, 204] width 270 height 75
drag, startPoint x: 740, startPoint y: 208, endPoint x: 714, endPoint y: 210, distance: 26.4
click at [714, 210] on div at bounding box center [651, 204] width 270 height 75
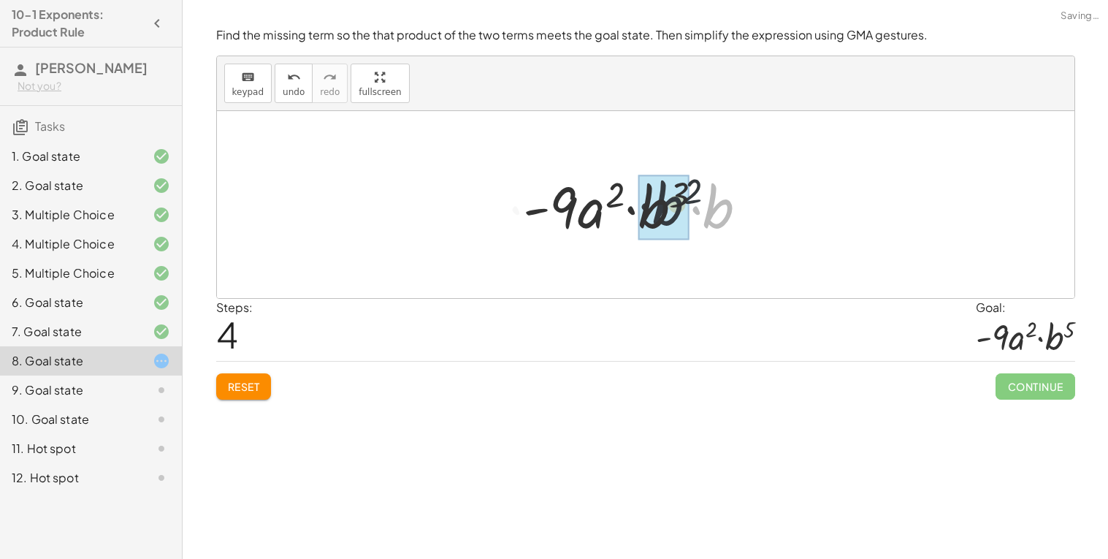
drag, startPoint x: 726, startPoint y: 218, endPoint x: 656, endPoint y: 214, distance: 70.2
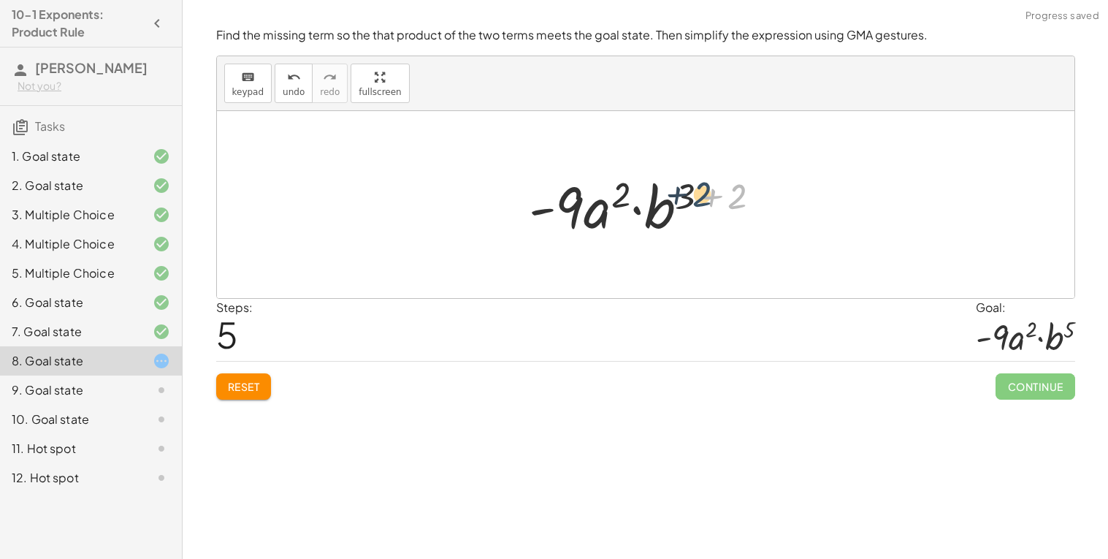
drag, startPoint x: 739, startPoint y: 204, endPoint x: 698, endPoint y: 202, distance: 41.0
click at [698, 202] on div at bounding box center [650, 204] width 258 height 75
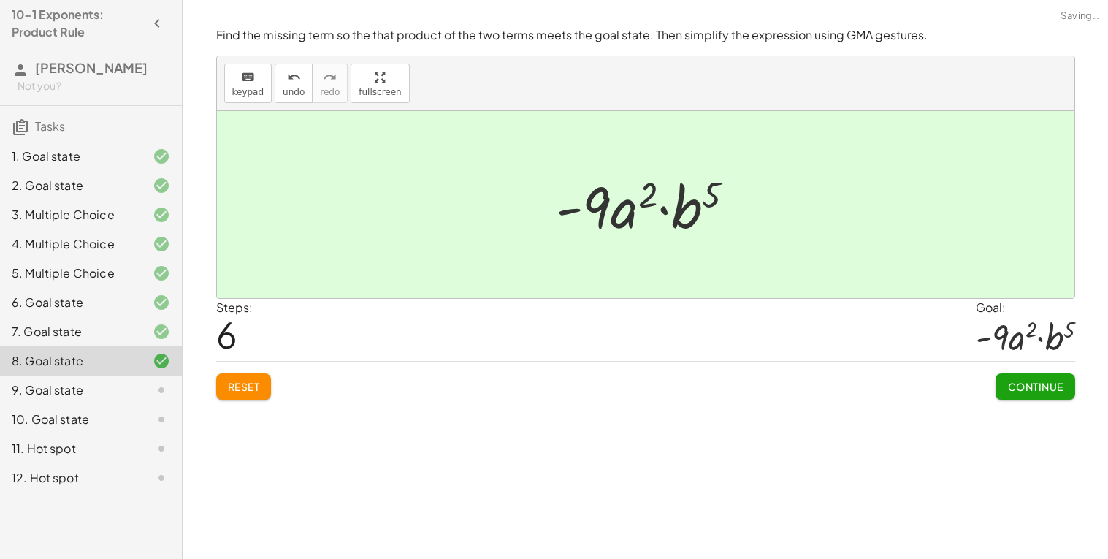
click at [1047, 394] on button "Continue" at bounding box center [1034, 386] width 79 height 26
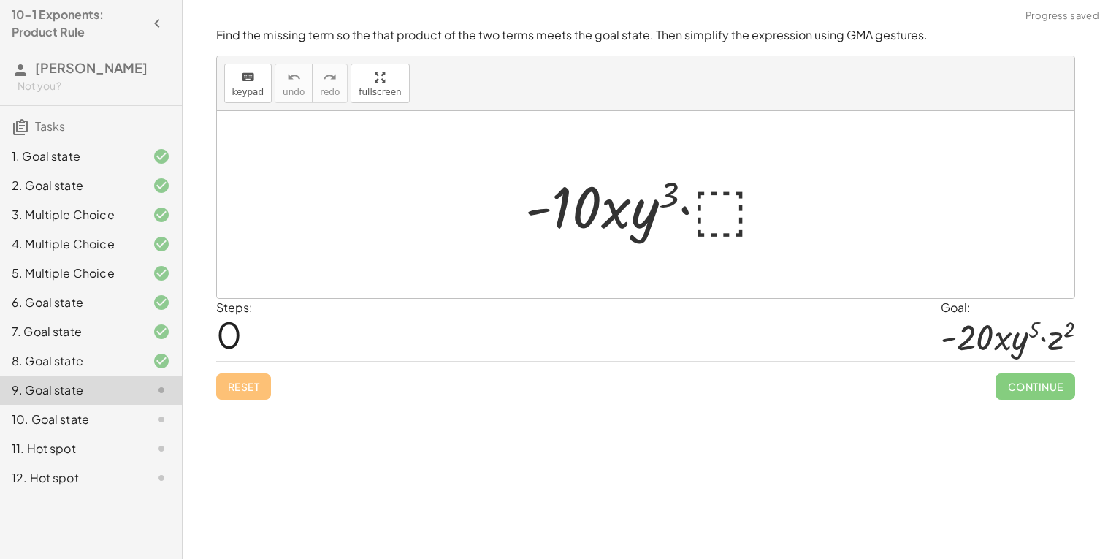
click at [726, 202] on div at bounding box center [651, 204] width 266 height 75
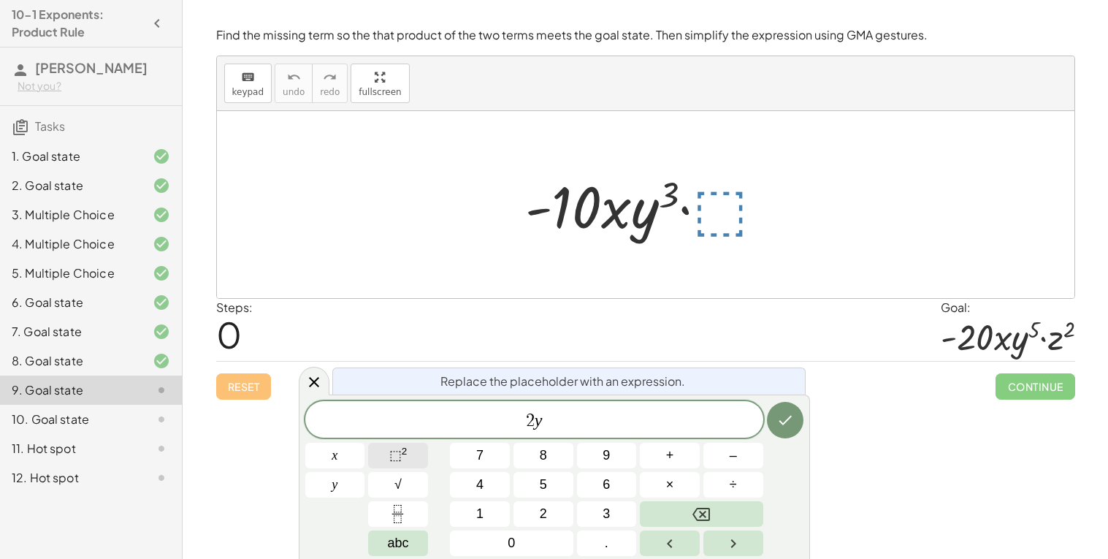
click at [396, 448] on span "⬚" at bounding box center [395, 455] width 12 height 15
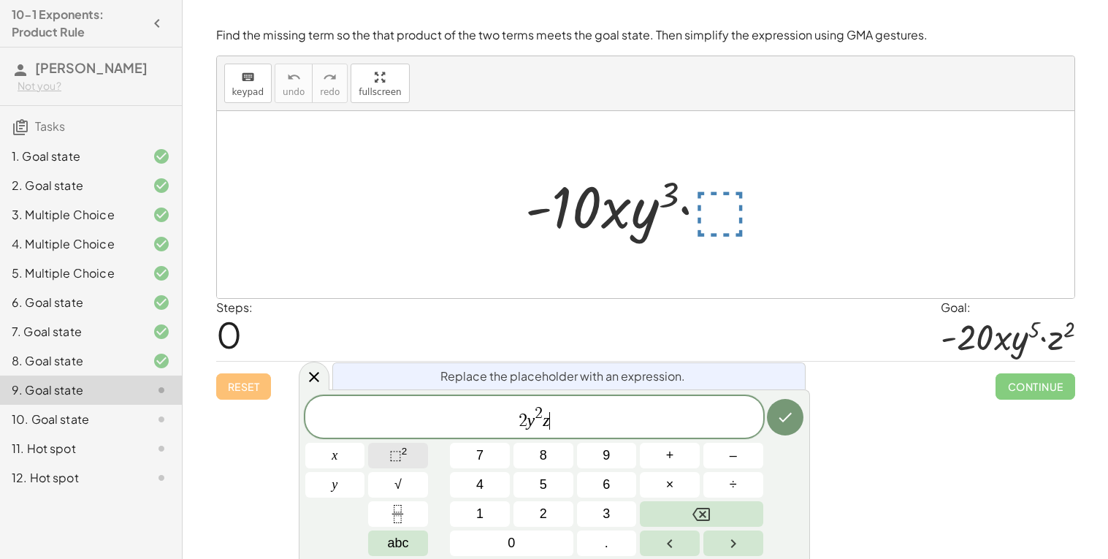
click at [392, 459] on span "⬚" at bounding box center [395, 455] width 12 height 15
click at [773, 408] on button "Done" at bounding box center [785, 417] width 37 height 37
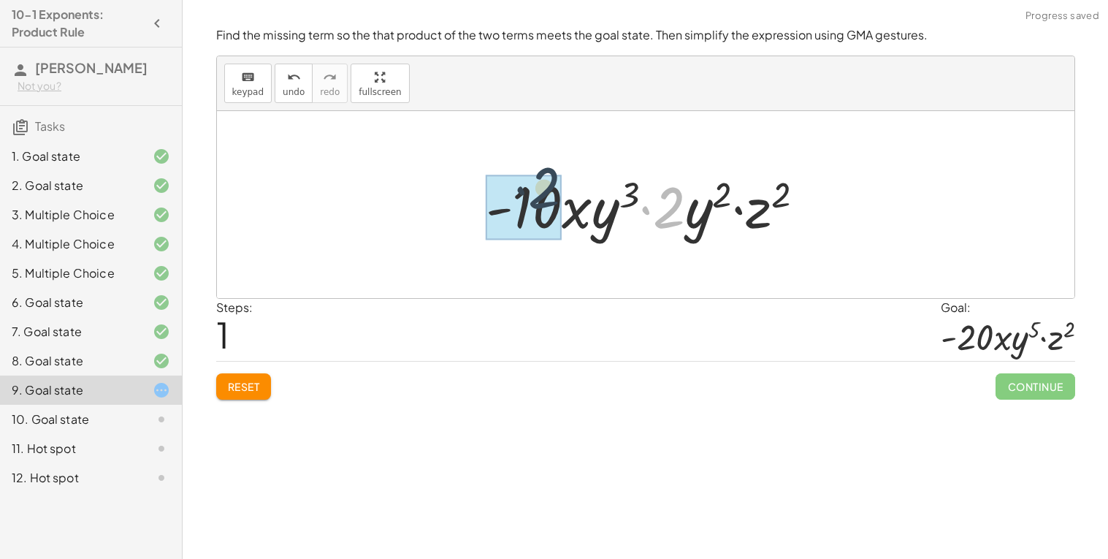
drag, startPoint x: 674, startPoint y: 203, endPoint x: 545, endPoint y: 184, distance: 130.6
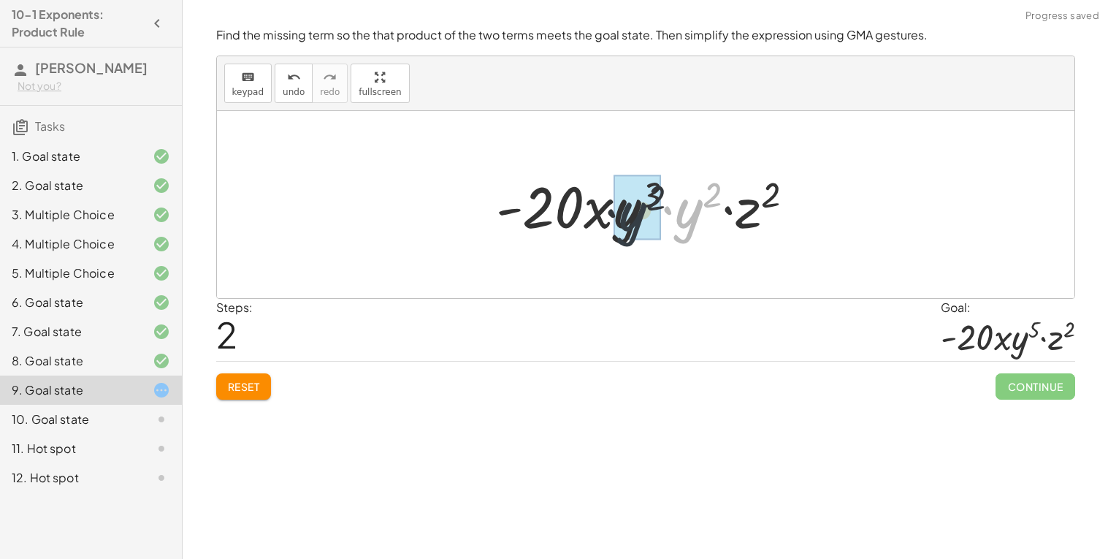
drag, startPoint x: 690, startPoint y: 214, endPoint x: 620, endPoint y: 218, distance: 70.2
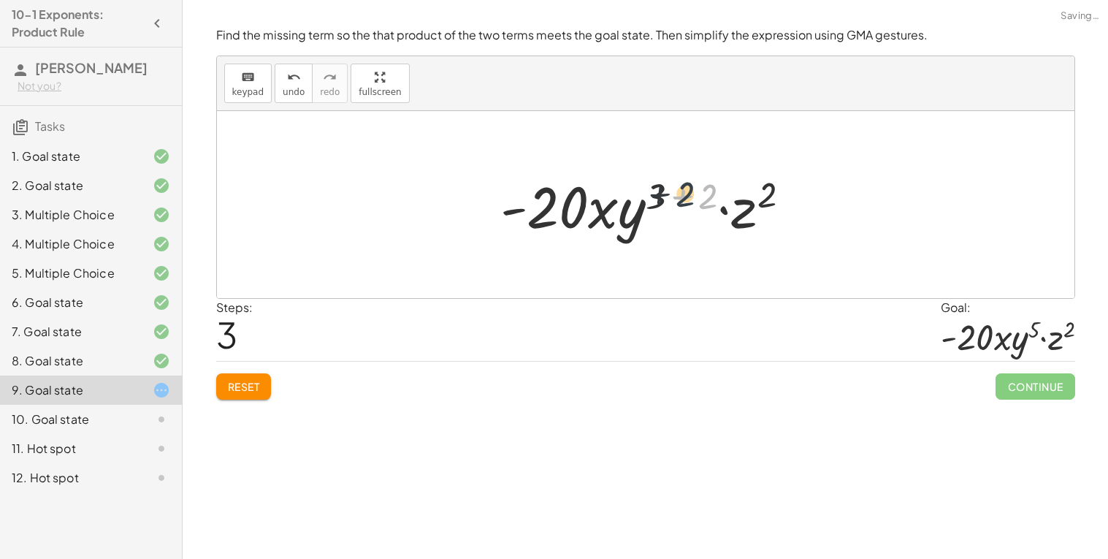
drag, startPoint x: 705, startPoint y: 196, endPoint x: 678, endPoint y: 194, distance: 27.8
click at [678, 194] on div at bounding box center [651, 204] width 316 height 75
drag, startPoint x: 694, startPoint y: 200, endPoint x: 634, endPoint y: 194, distance: 61.0
click at [634, 194] on div at bounding box center [651, 204] width 316 height 75
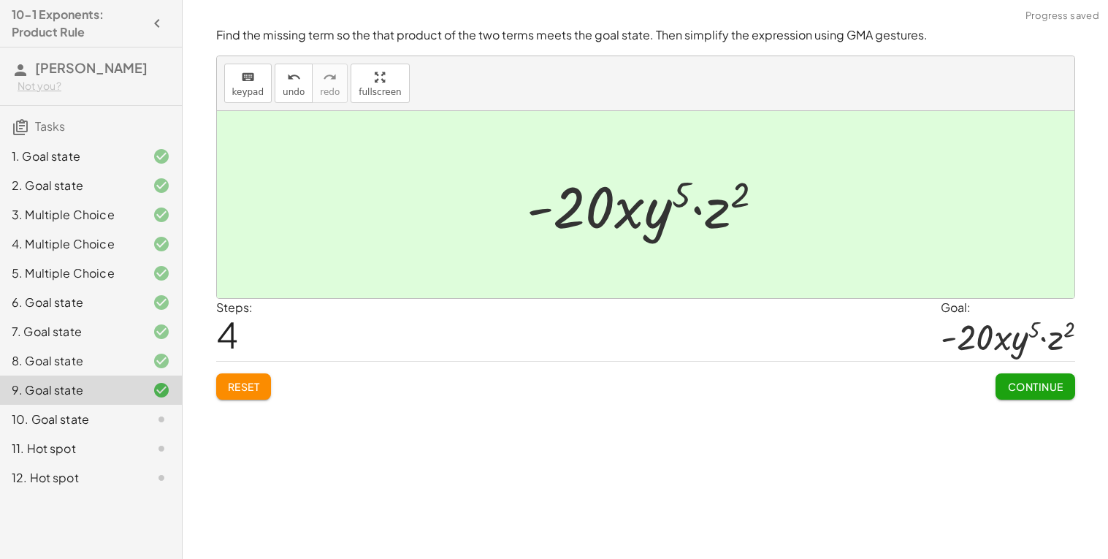
click at [1009, 382] on span "Continue" at bounding box center [1034, 386] width 55 height 13
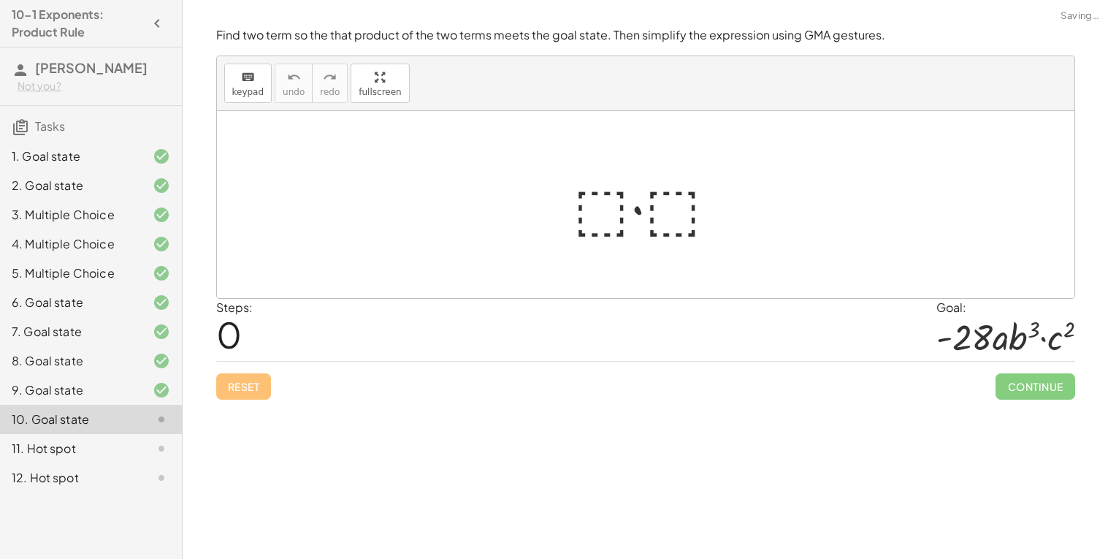
click at [613, 212] on div at bounding box center [651, 204] width 171 height 75
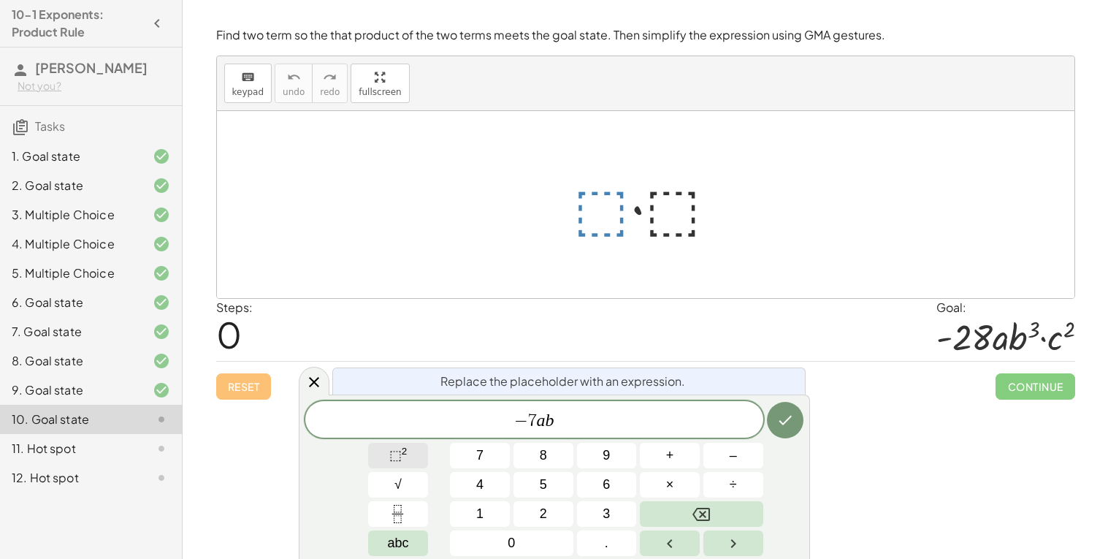
click at [410, 448] on button "⬚ 2" at bounding box center [398, 456] width 60 height 26
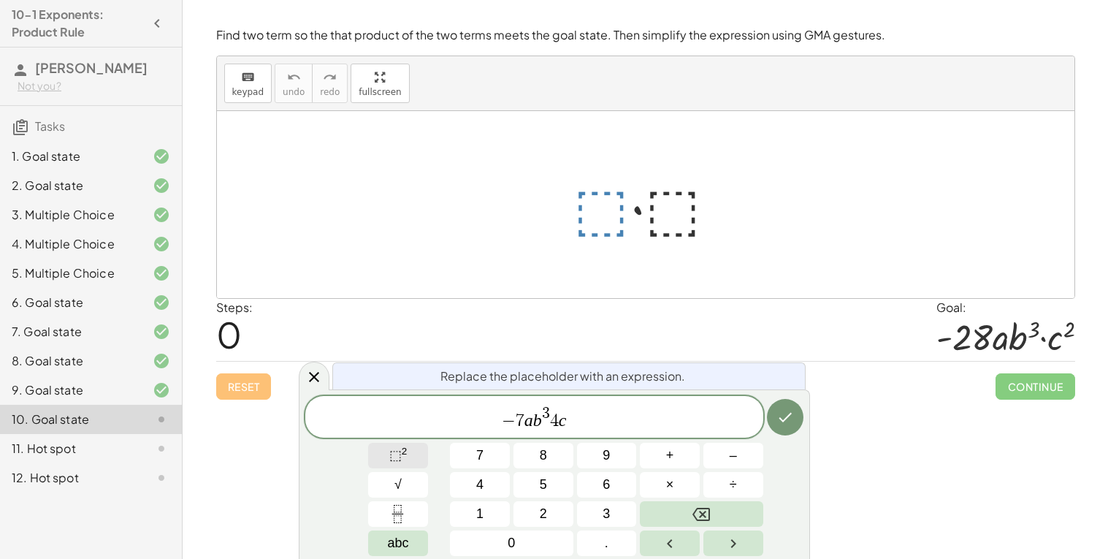
click at [397, 459] on span "⬚" at bounding box center [395, 455] width 12 height 15
click at [778, 419] on icon "Done" at bounding box center [785, 417] width 18 height 18
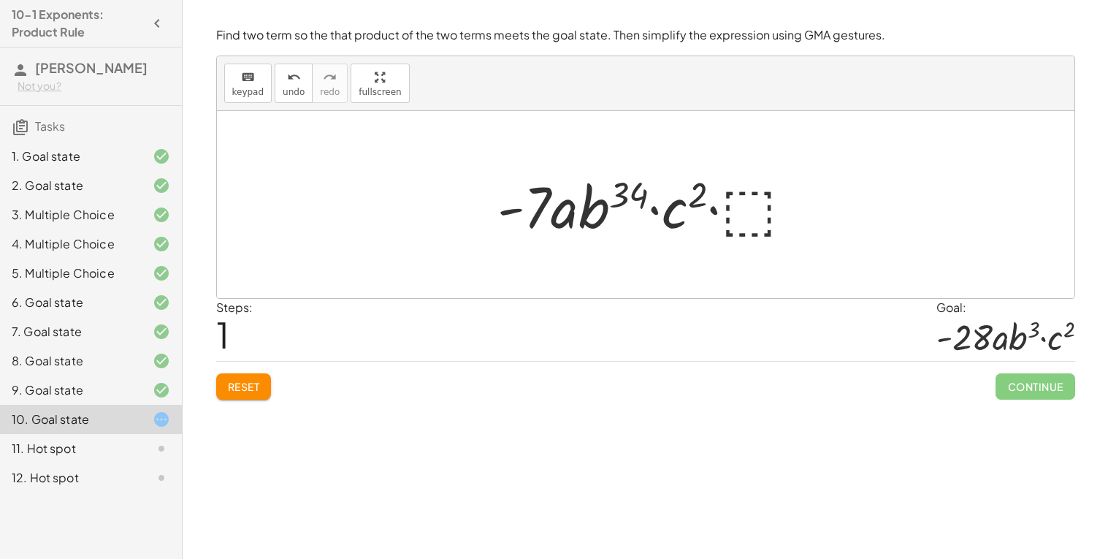
click at [258, 385] on span "Reset" at bounding box center [244, 386] width 32 height 13
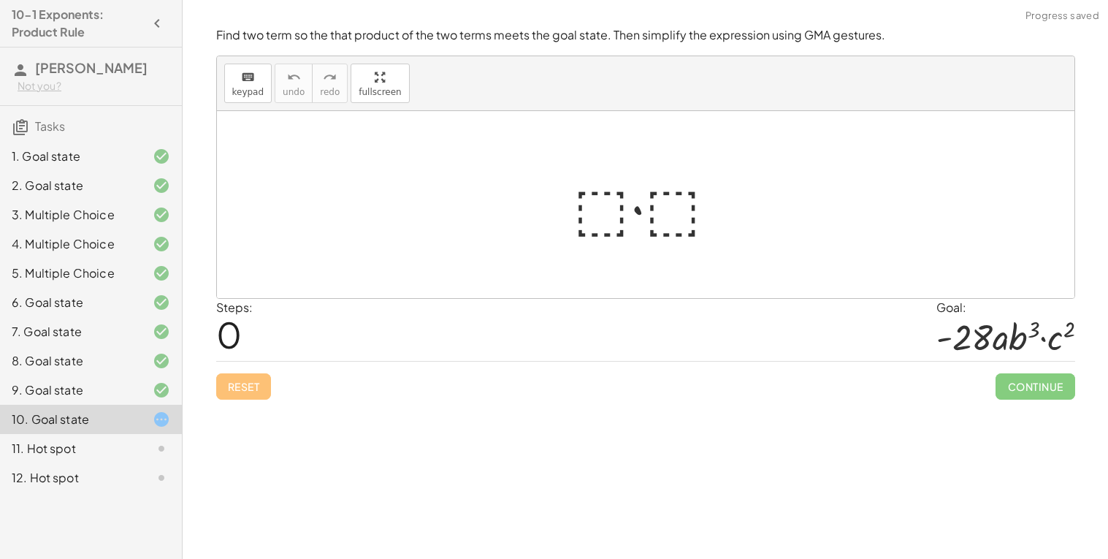
click at [604, 208] on div at bounding box center [651, 204] width 171 height 75
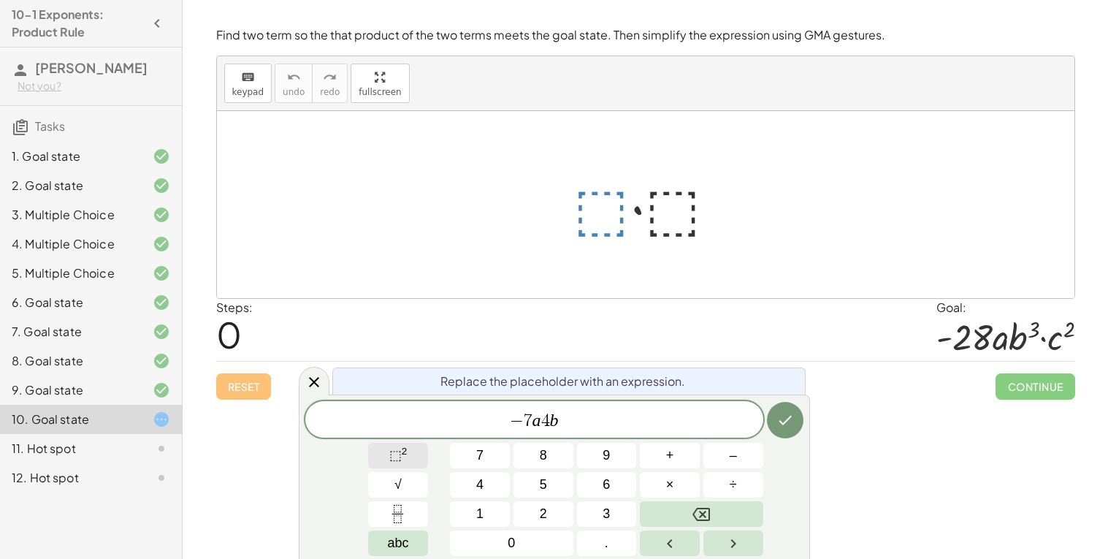
click at [397, 454] on span "⬚" at bounding box center [395, 455] width 12 height 15
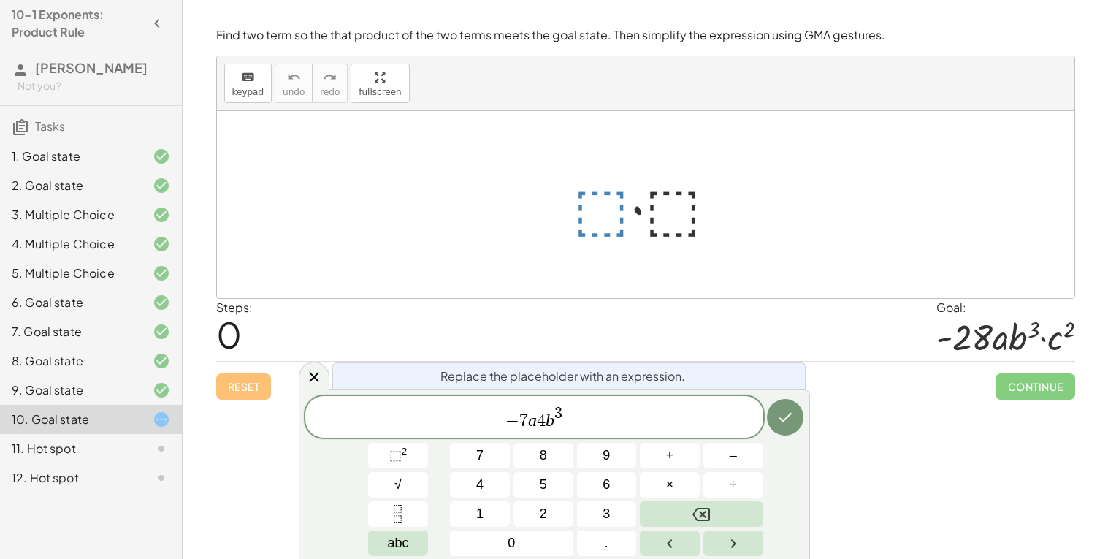
click at [535, 418] on span "− 7 a 4 b 3 ​" at bounding box center [534, 418] width 458 height 26
click at [631, 407] on span "− 7 a ​ 4 b 3" at bounding box center [534, 418] width 458 height 26
click at [404, 449] on sup "2" at bounding box center [405, 450] width 6 height 11
click at [773, 422] on button "Done" at bounding box center [785, 417] width 37 height 37
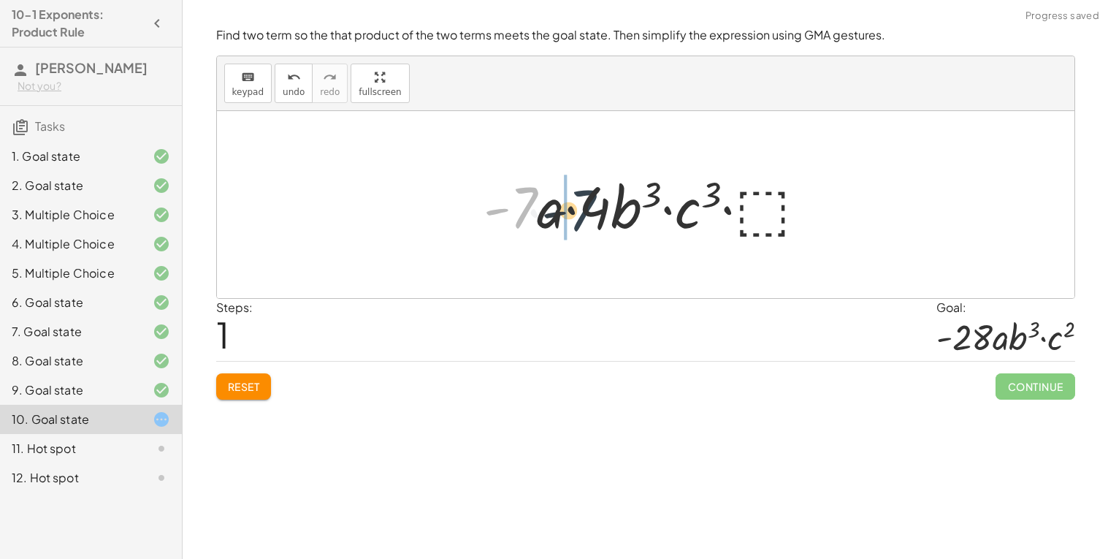
drag, startPoint x: 525, startPoint y: 202, endPoint x: 602, endPoint y: 207, distance: 76.8
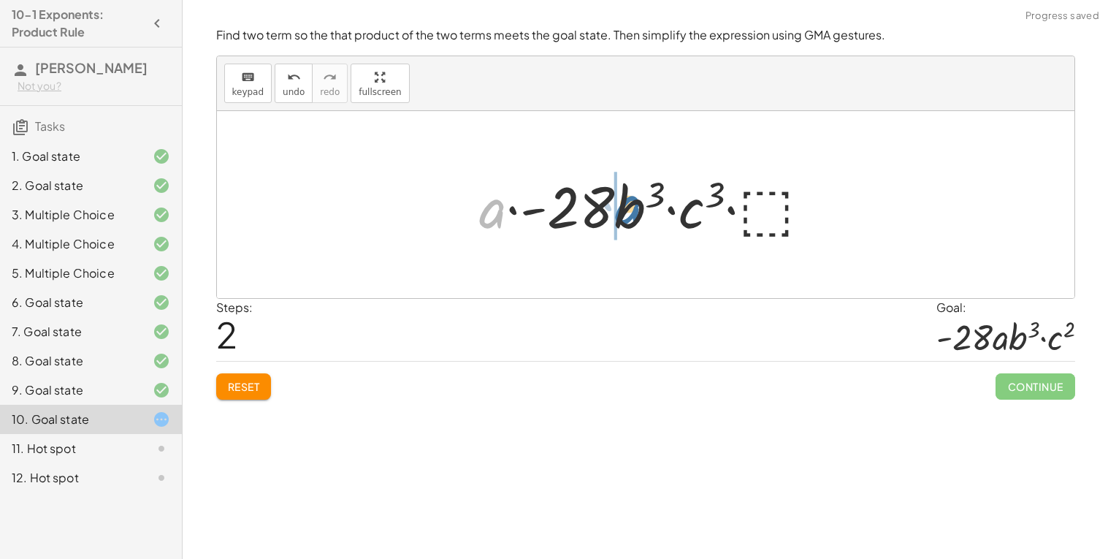
drag, startPoint x: 484, startPoint y: 216, endPoint x: 610, endPoint y: 211, distance: 126.4
click at [610, 211] on div at bounding box center [651, 204] width 359 height 75
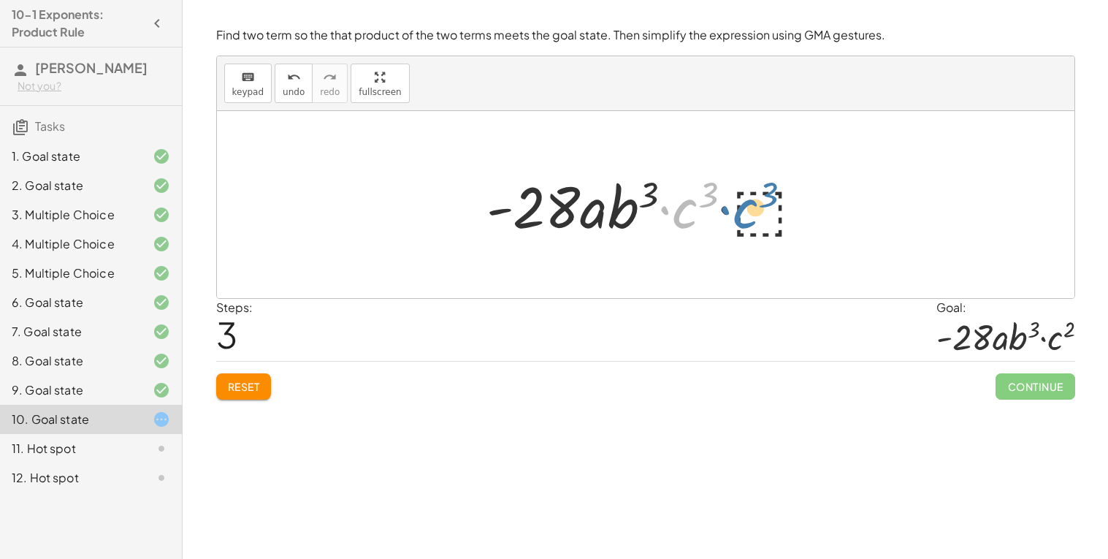
drag, startPoint x: 683, startPoint y: 210, endPoint x: 744, endPoint y: 210, distance: 61.3
click at [744, 210] on div at bounding box center [651, 204] width 345 height 75
drag, startPoint x: 684, startPoint y: 215, endPoint x: 757, endPoint y: 212, distance: 72.4
click at [757, 212] on div at bounding box center [651, 204] width 345 height 75
click at [713, 200] on div at bounding box center [651, 204] width 345 height 75
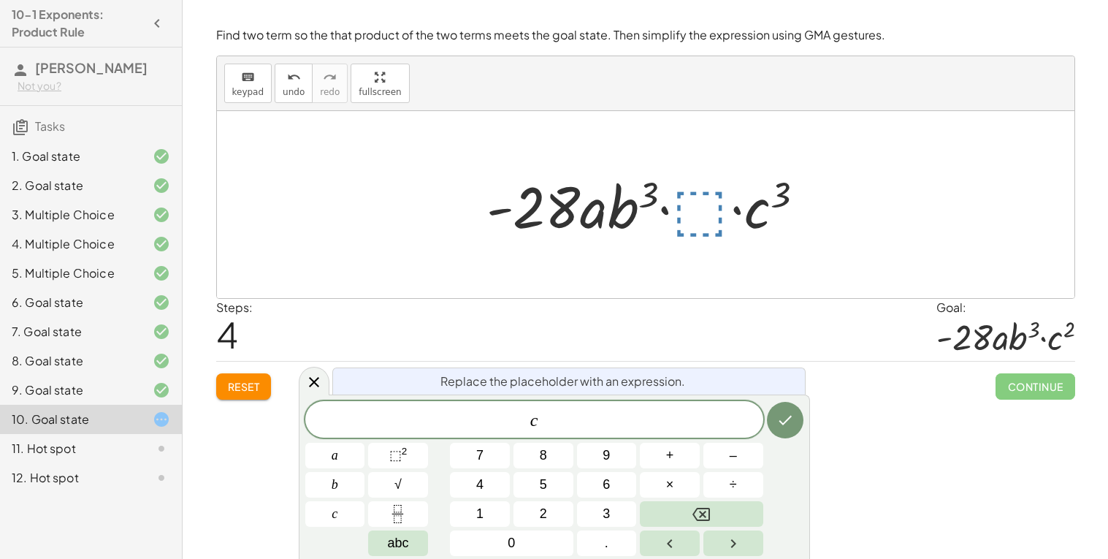
click at [762, 204] on div at bounding box center [651, 204] width 345 height 75
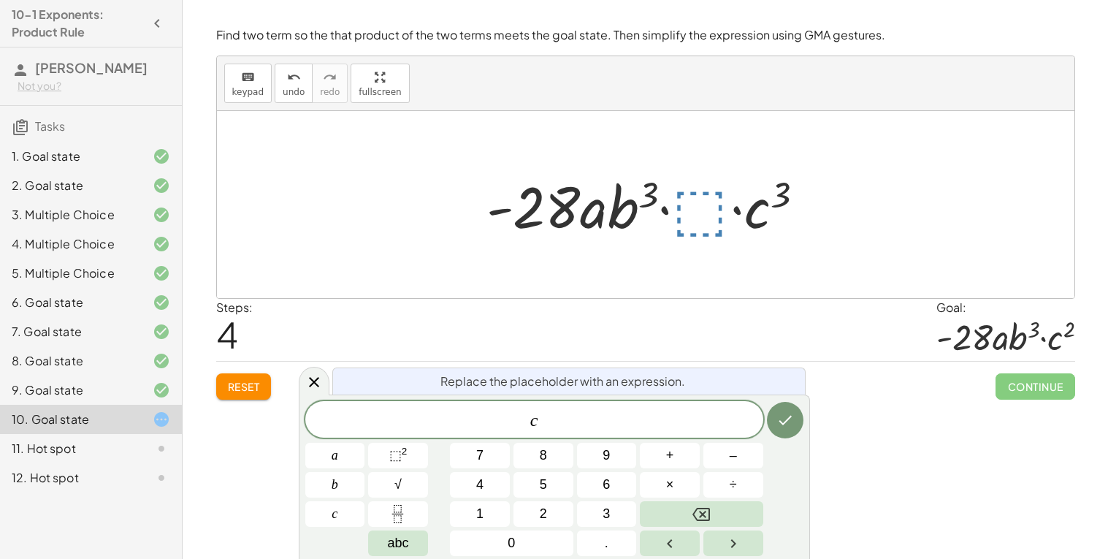
click at [762, 204] on div at bounding box center [651, 204] width 345 height 75
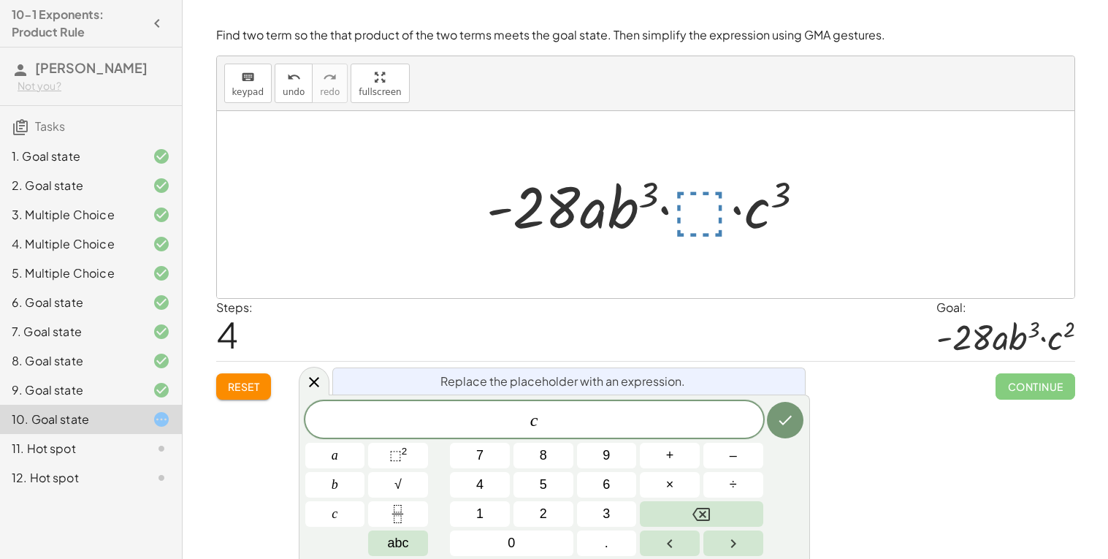
click at [762, 204] on div at bounding box center [651, 204] width 345 height 75
click at [269, 386] on button "Reset" at bounding box center [243, 386] width 55 height 26
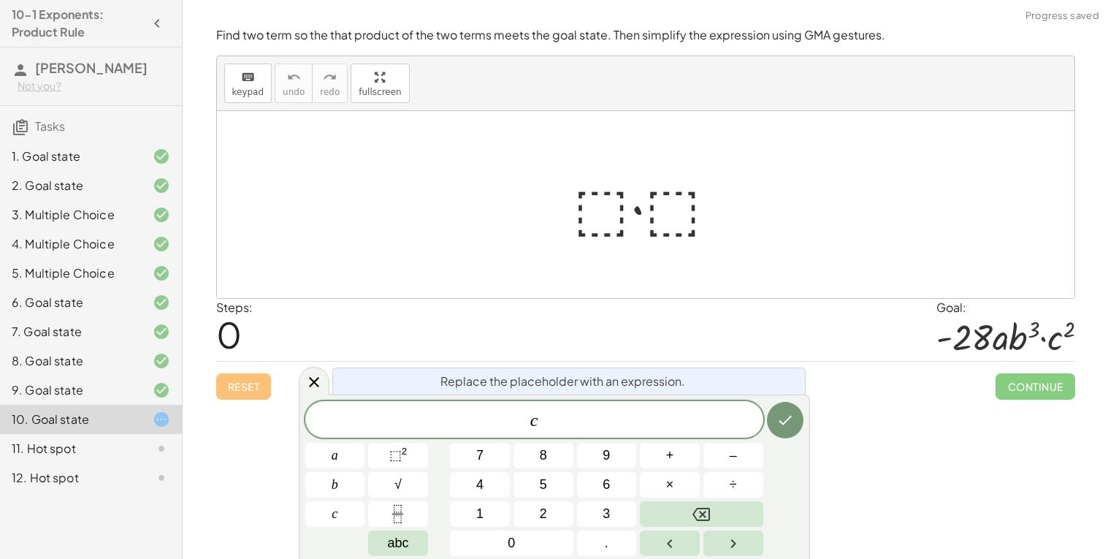
click at [594, 221] on div at bounding box center [651, 204] width 171 height 75
click at [394, 448] on span "⬚" at bounding box center [395, 455] width 12 height 15
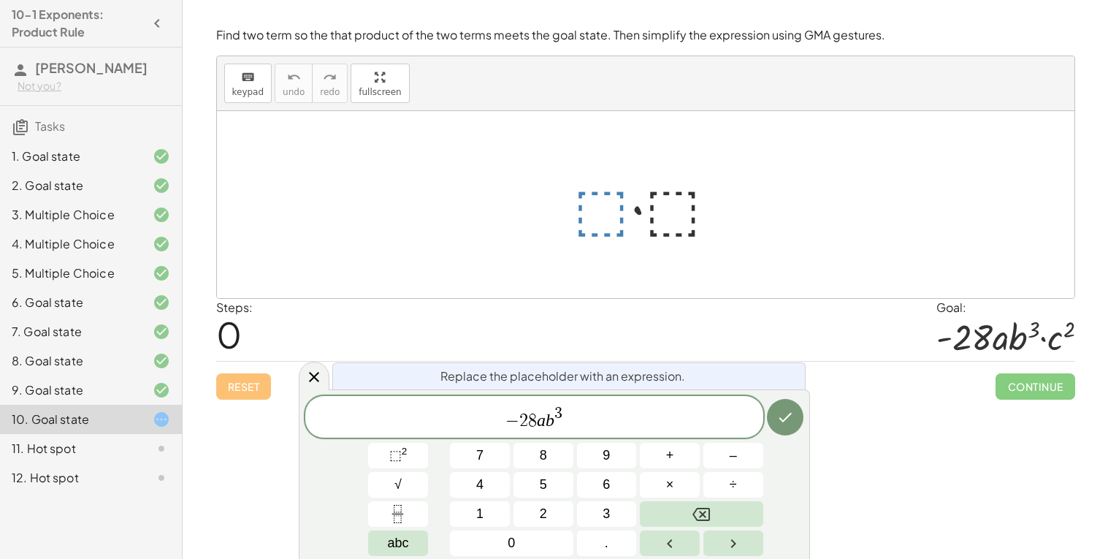
click at [794, 415] on button "Done" at bounding box center [785, 417] width 37 height 37
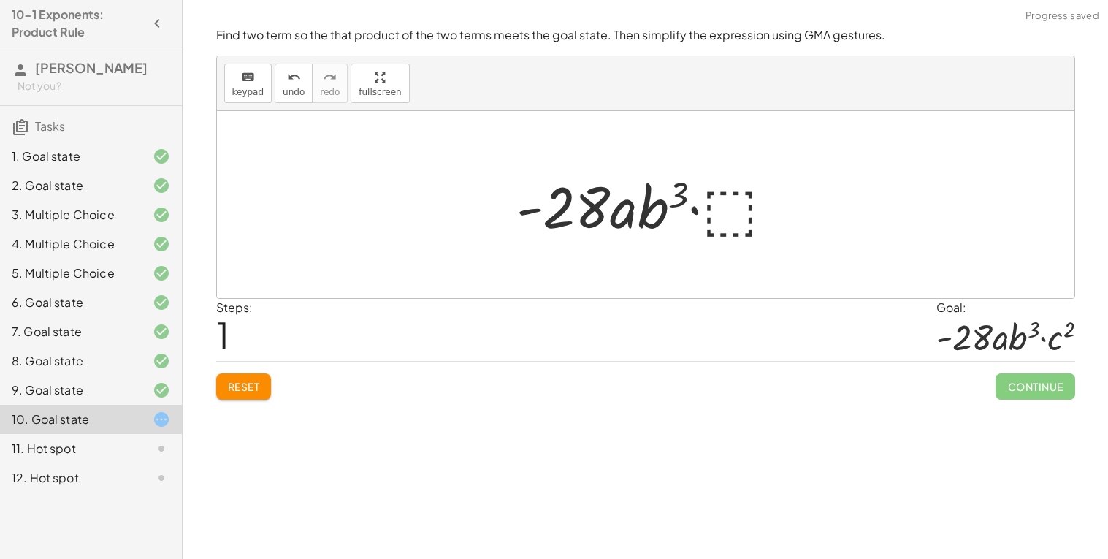
click at [730, 207] on div at bounding box center [651, 204] width 285 height 75
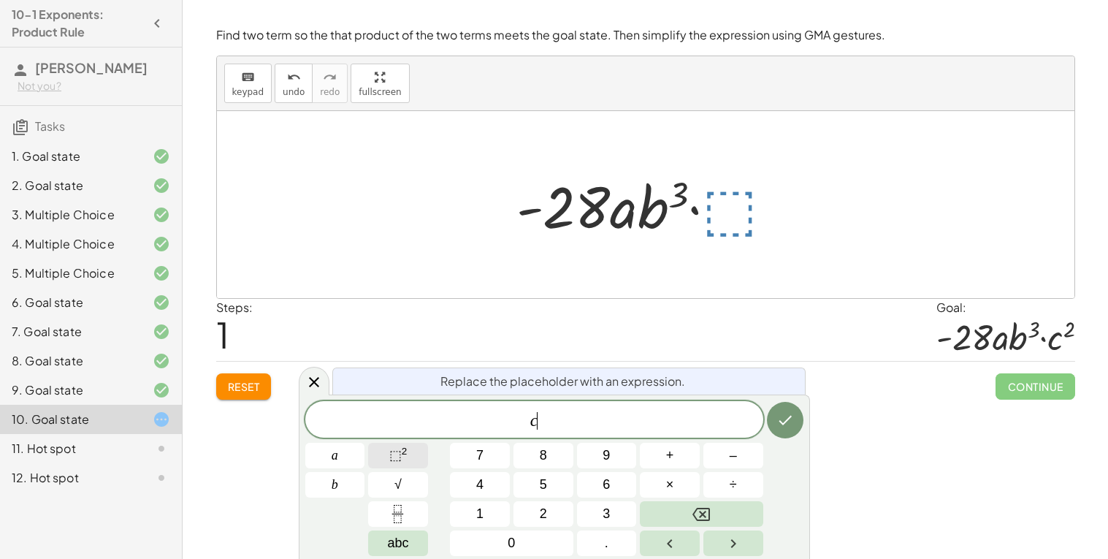
click at [409, 448] on button "⬚ 2" at bounding box center [398, 456] width 60 height 26
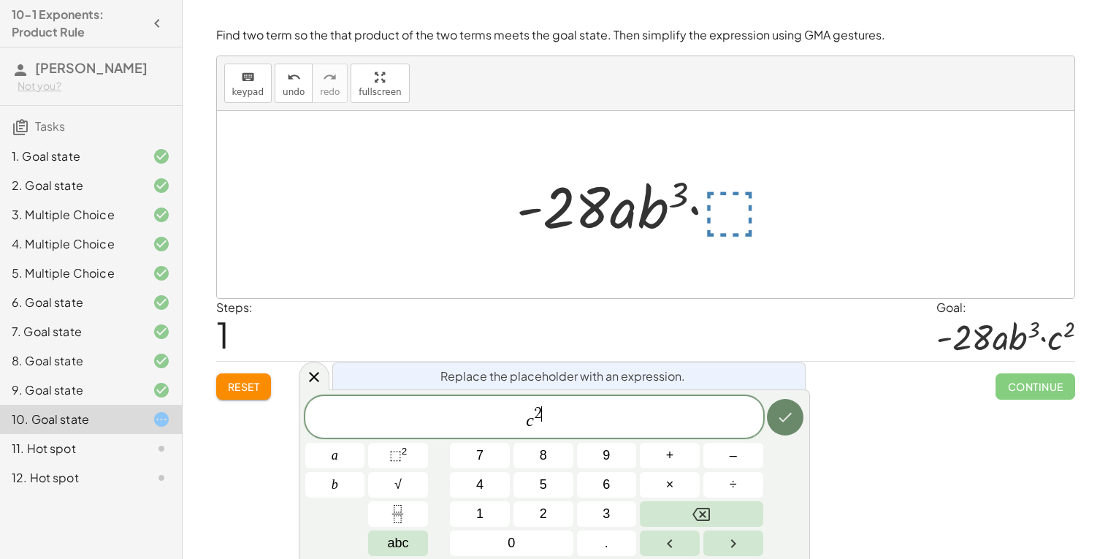
click at [776, 414] on icon "Done" at bounding box center [785, 417] width 18 height 18
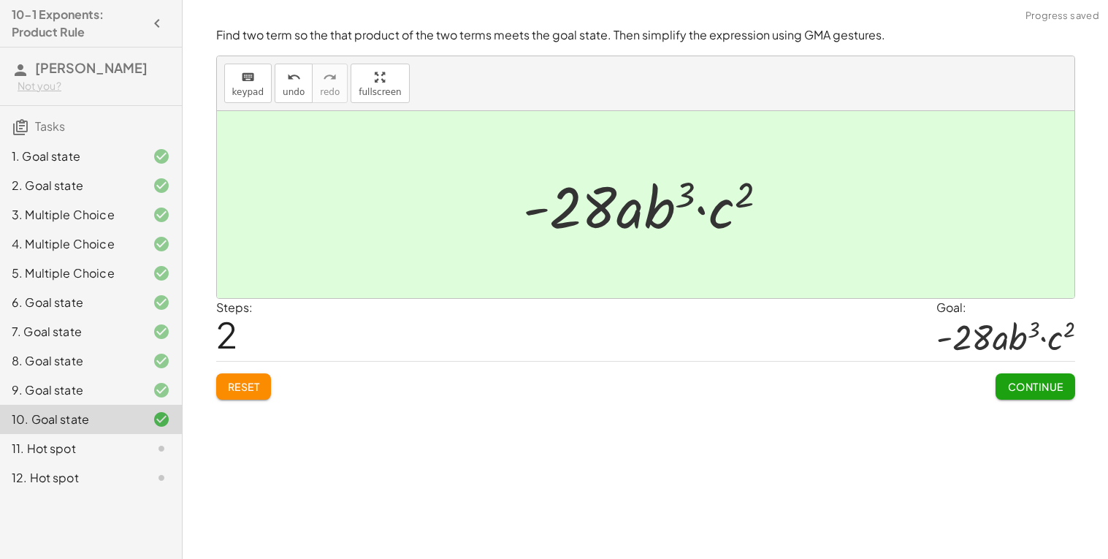
click at [1057, 394] on button "Continue" at bounding box center [1034, 386] width 79 height 26
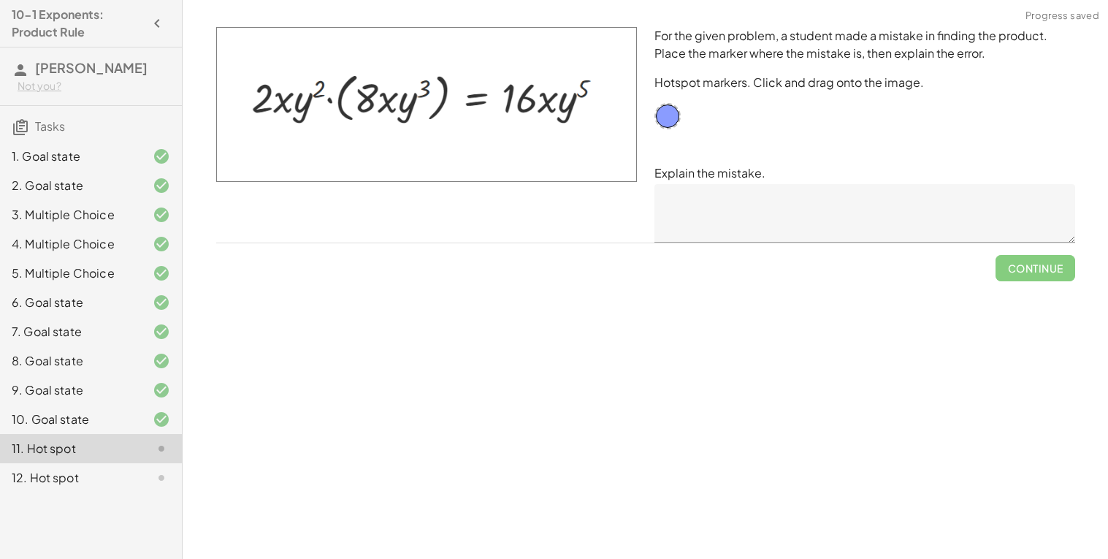
click at [712, 220] on textarea at bounding box center [864, 213] width 421 height 58
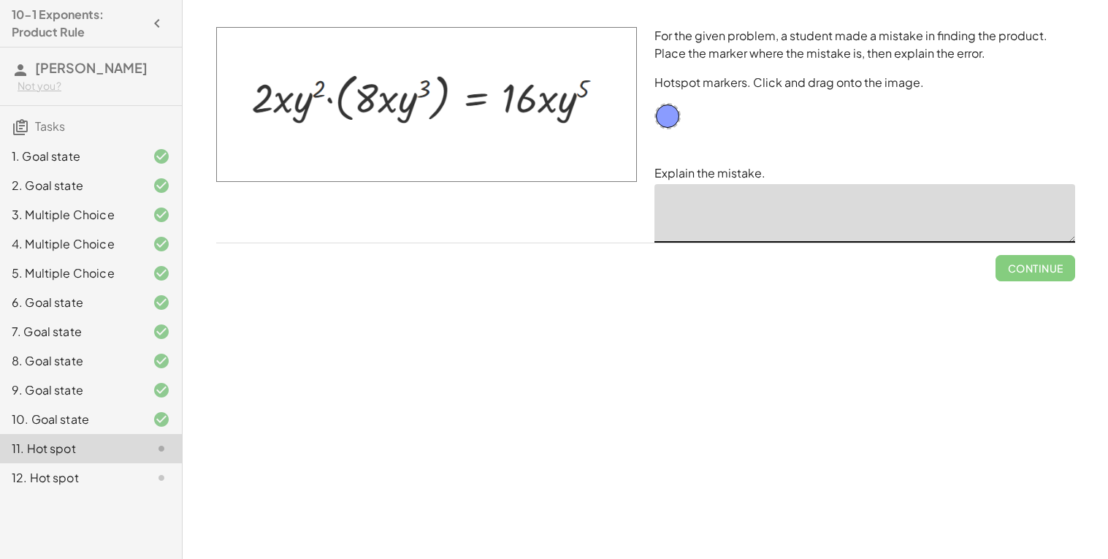
click at [439, 97] on img at bounding box center [426, 104] width 421 height 155
click at [445, 93] on img at bounding box center [426, 104] width 421 height 155
click at [329, 91] on img at bounding box center [426, 104] width 421 height 155
click at [373, 91] on img at bounding box center [426, 104] width 421 height 155
click at [388, 92] on img at bounding box center [426, 104] width 421 height 155
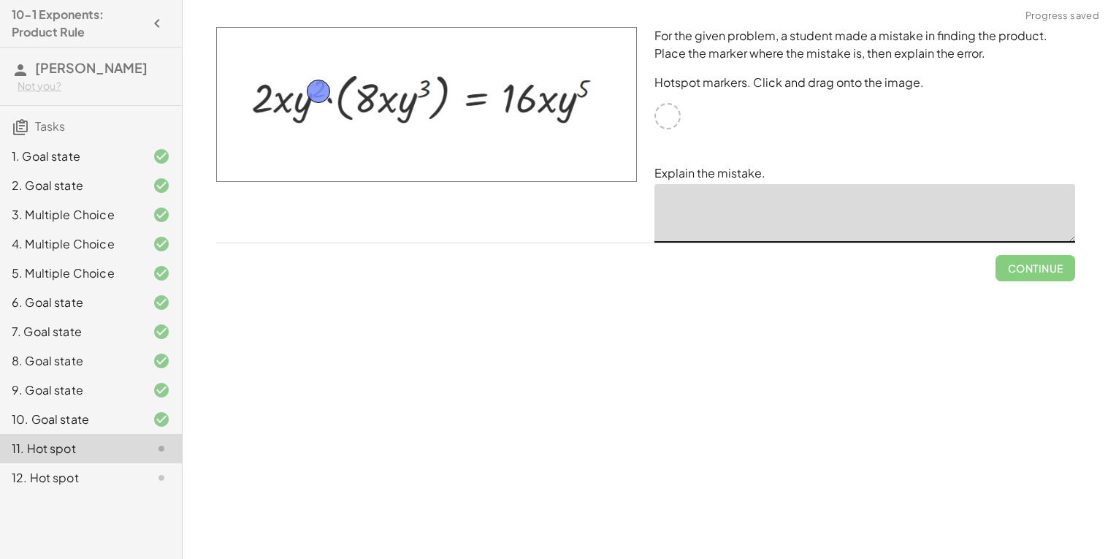
drag, startPoint x: 661, startPoint y: 112, endPoint x: 311, endPoint y: 88, distance: 350.6
click at [740, 219] on textarea "**********" at bounding box center [864, 213] width 421 height 58
click at [745, 209] on textarea "**********" at bounding box center [864, 213] width 421 height 58
click at [1029, 261] on span "Check" at bounding box center [1044, 267] width 38 height 13
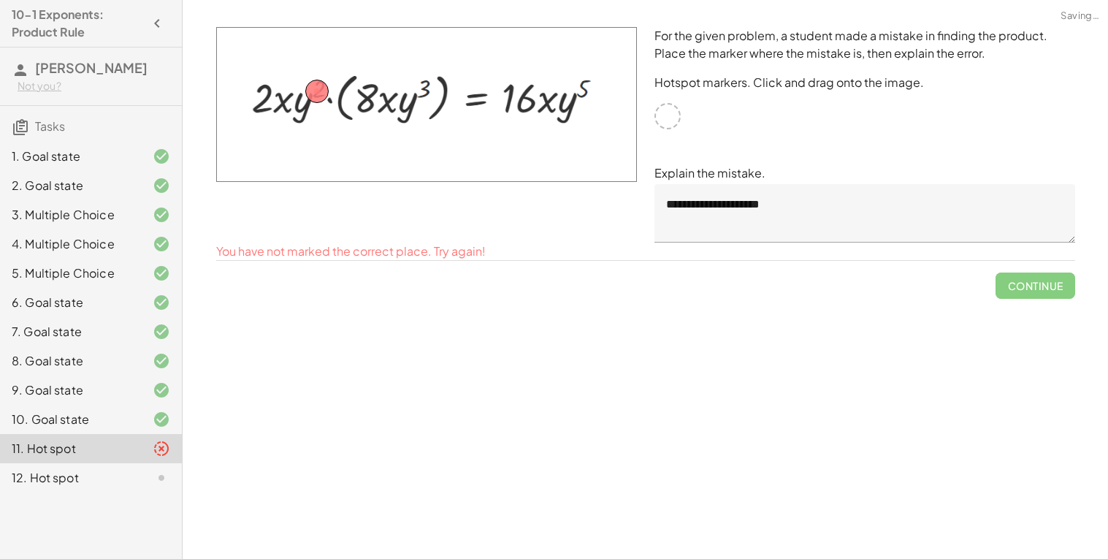
click at [708, 205] on textarea "**********" at bounding box center [864, 213] width 421 height 58
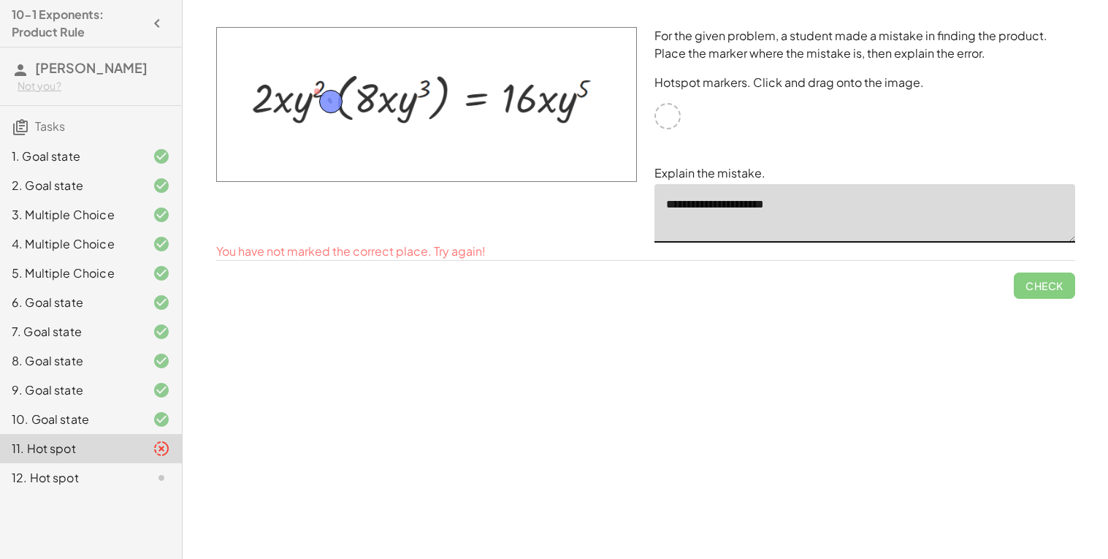
drag, startPoint x: 318, startPoint y: 86, endPoint x: 332, endPoint y: 96, distance: 17.2
type textarea "**********"
click at [1038, 279] on button "Check" at bounding box center [1044, 268] width 61 height 26
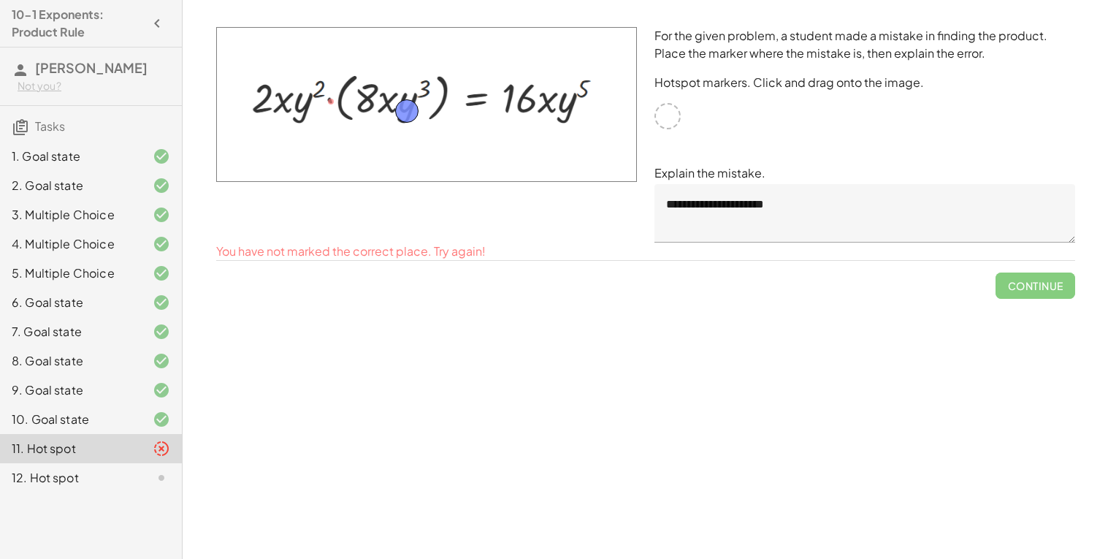
drag, startPoint x: 331, startPoint y: 103, endPoint x: 407, endPoint y: 112, distance: 76.5
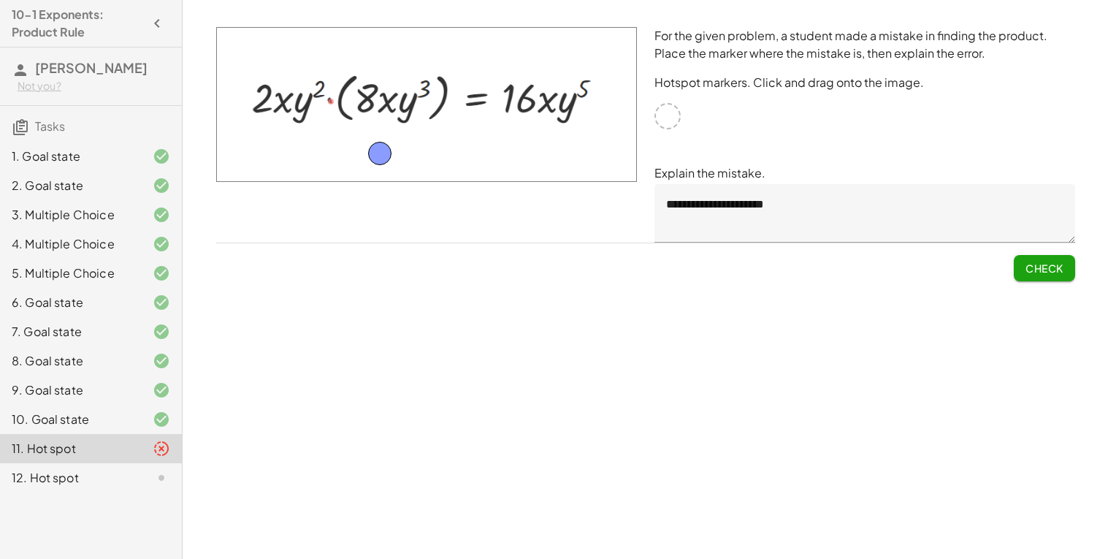
drag, startPoint x: 411, startPoint y: 107, endPoint x: 383, endPoint y: 149, distance: 50.6
drag, startPoint x: 388, startPoint y: 149, endPoint x: 554, endPoint y: 102, distance: 172.2
drag, startPoint x: 551, startPoint y: 101, endPoint x: 591, endPoint y: 82, distance: 44.4
drag, startPoint x: 591, startPoint y: 82, endPoint x: 545, endPoint y: 76, distance: 46.4
drag, startPoint x: 541, startPoint y: 77, endPoint x: 564, endPoint y: 77, distance: 22.6
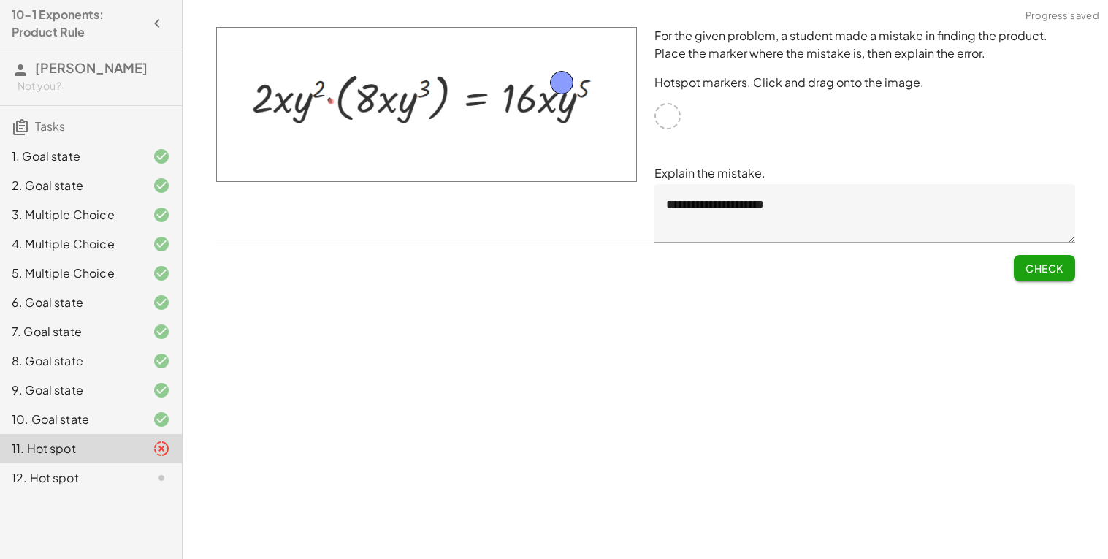
click at [0, 0] on div "**********" at bounding box center [0, 0] width 0 height 0
click at [1049, 269] on span "Check" at bounding box center [1044, 267] width 38 height 13
click at [1049, 269] on span "Continue" at bounding box center [1034, 267] width 55 height 13
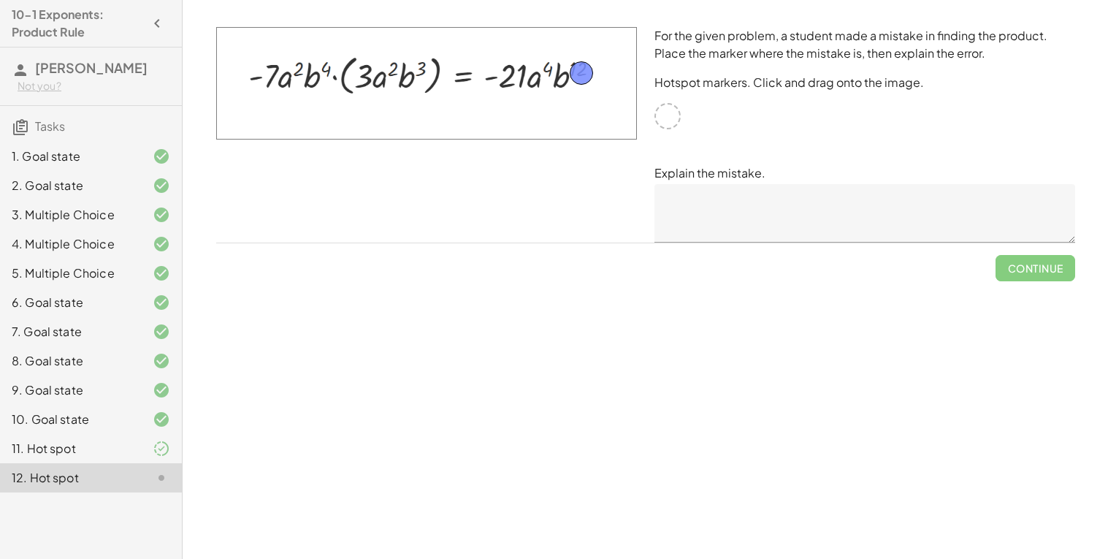
drag, startPoint x: 667, startPoint y: 114, endPoint x: 582, endPoint y: 71, distance: 95.7
click at [721, 217] on textarea at bounding box center [864, 213] width 421 height 58
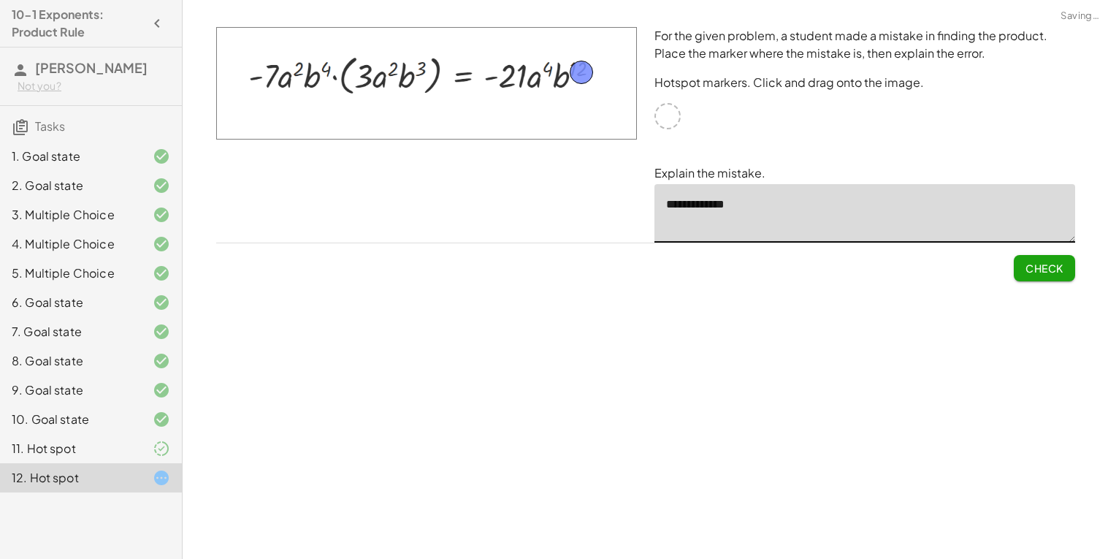
click at [686, 209] on textarea "**********" at bounding box center [864, 213] width 421 height 58
click at [696, 197] on textarea "**********" at bounding box center [864, 213] width 421 height 58
click at [737, 199] on textarea "**********" at bounding box center [864, 213] width 421 height 58
type textarea "**********"
click at [1044, 262] on span "Check" at bounding box center [1044, 267] width 38 height 13
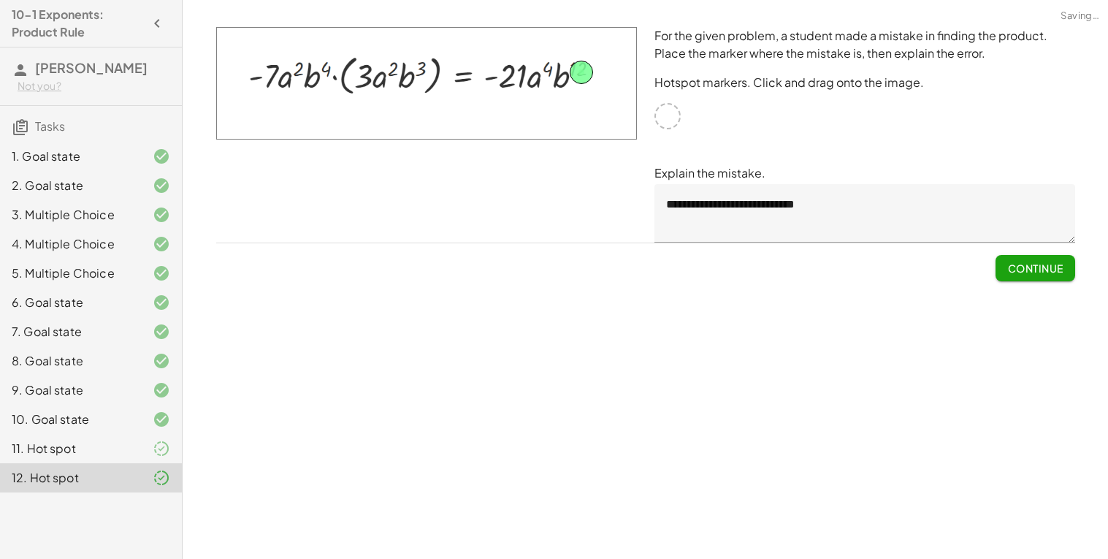
click at [1054, 269] on span "Continue" at bounding box center [1034, 267] width 55 height 13
